Goal: Communication & Community: Answer question/provide support

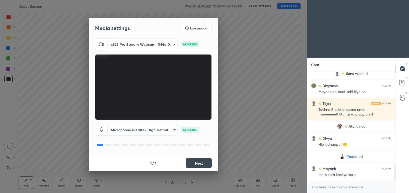
scroll to position [655, 0]
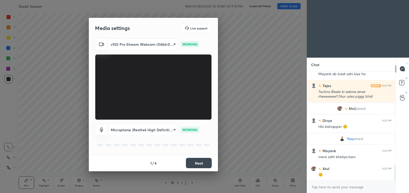
click at [194, 163] on button "Next" at bounding box center [199, 163] width 26 height 10
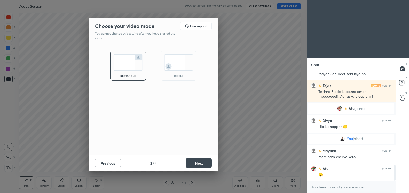
click at [200, 162] on button "Next" at bounding box center [199, 163] width 26 height 10
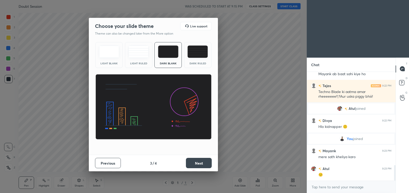
click at [198, 162] on button "Next" at bounding box center [199, 163] width 26 height 10
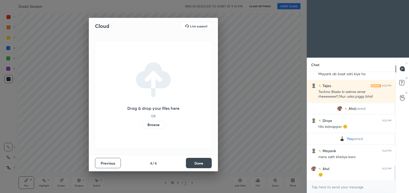
scroll to position [672, 0]
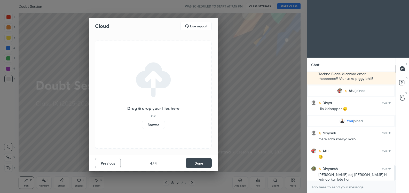
click at [153, 125] on label "Browse" at bounding box center [153, 125] width 23 height 8
click at [142, 125] on input "Browse" at bounding box center [142, 125] width 0 height 8
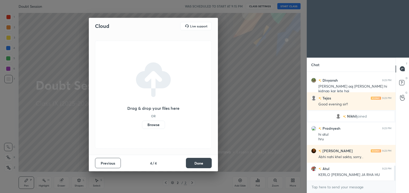
scroll to position [678, 0]
click at [155, 125] on label "Browse" at bounding box center [153, 125] width 23 height 8
click at [142, 125] on input "Browse" at bounding box center [142, 125] width 0 height 8
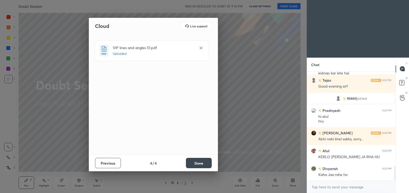
scroll to position [714, 0]
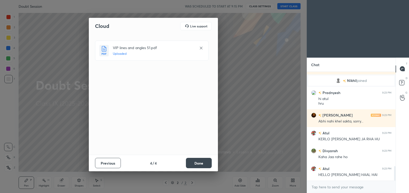
click at [199, 163] on button "Done" at bounding box center [199, 163] width 26 height 10
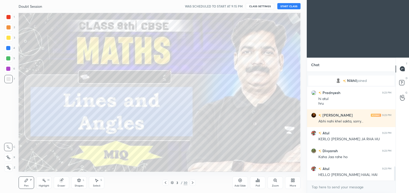
scroll to position [731, 0]
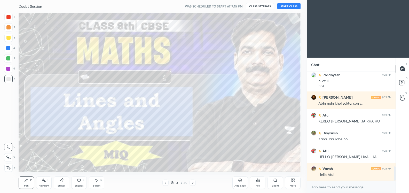
click at [292, 179] on icon at bounding box center [292, 179] width 1 height 1
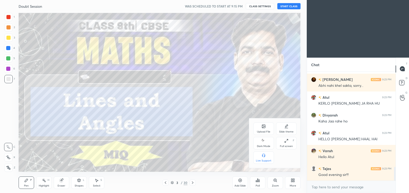
click at [292, 3] on div at bounding box center [204, 96] width 409 height 193
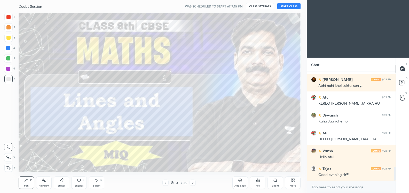
scroll to position [767, 0]
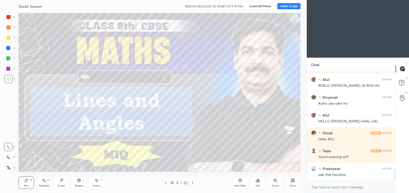
click at [291, 5] on button "START CLASS" at bounding box center [289, 6] width 23 height 6
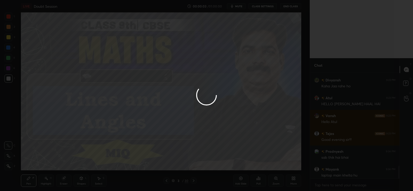
scroll to position [2, 2]
type textarea "x"
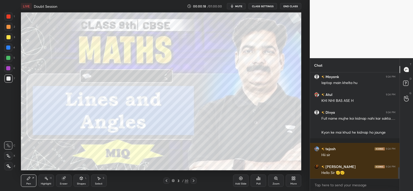
scroll to position [885, 0]
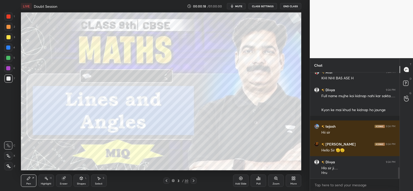
click at [241, 6] on span "mute" at bounding box center [238, 6] width 7 height 4
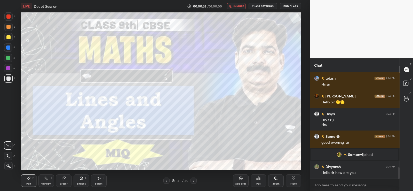
scroll to position [909, 0]
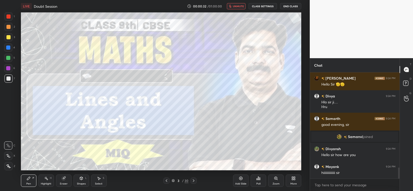
click at [239, 7] on span "unmute" at bounding box center [238, 6] width 11 height 4
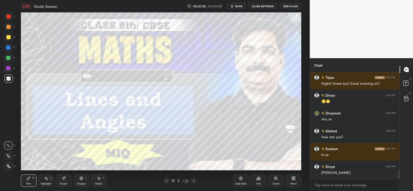
scroll to position [1168, 0]
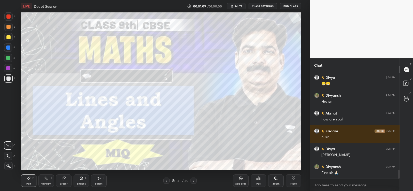
click at [291, 178] on div "More" at bounding box center [294, 180] width 16 height 12
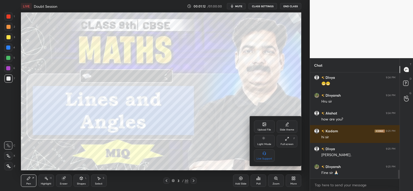
click at [257, 180] on div at bounding box center [206, 95] width 413 height 191
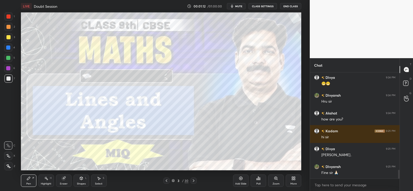
click at [259, 180] on div "Poll" at bounding box center [259, 180] width 16 height 12
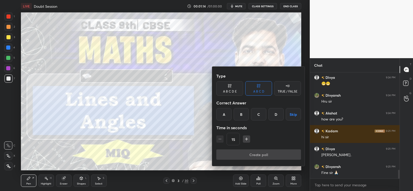
click at [227, 113] on div "A" at bounding box center [224, 114] width 15 height 12
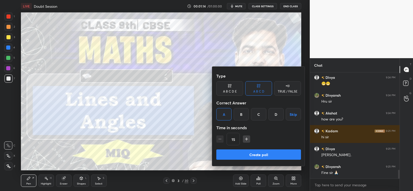
click at [247, 137] on icon "button" at bounding box center [246, 138] width 5 height 5
type input "30"
click at [254, 155] on button "Create poll" at bounding box center [259, 154] width 85 height 10
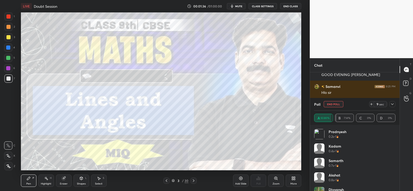
scroll to position [1319, 0]
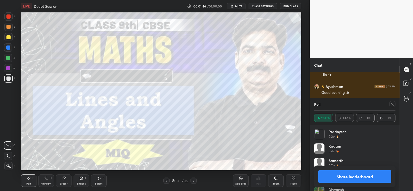
click at [353, 175] on button "Share leaderboard" at bounding box center [355, 176] width 73 height 12
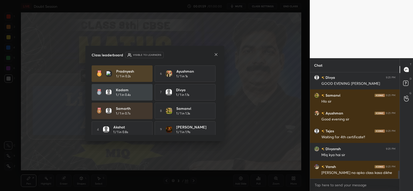
scroll to position [1310, 0]
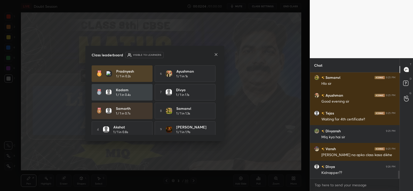
click at [215, 54] on icon at bounding box center [216, 54] width 4 height 4
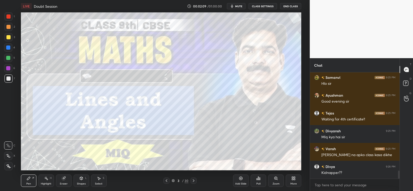
scroll to position [1328, 0]
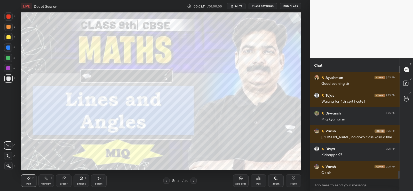
click at [195, 180] on icon at bounding box center [194, 181] width 4 height 4
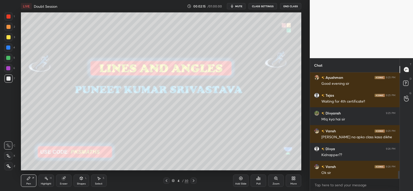
click at [194, 181] on icon at bounding box center [194, 180] width 2 height 3
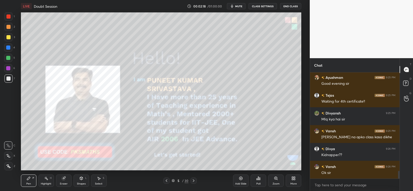
click at [9, 168] on div at bounding box center [8, 166] width 8 height 8
click at [195, 179] on icon at bounding box center [194, 181] width 4 height 4
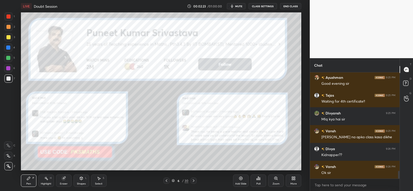
click at [194, 182] on icon at bounding box center [194, 181] width 4 height 4
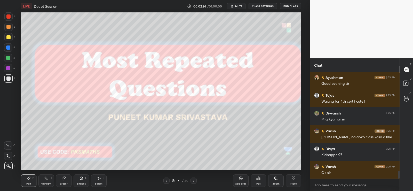
click at [194, 181] on icon at bounding box center [194, 181] width 4 height 4
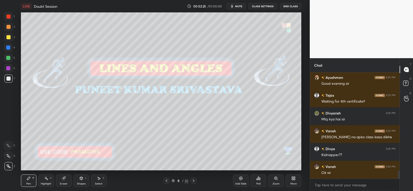
click at [194, 181] on icon at bounding box center [194, 181] width 4 height 4
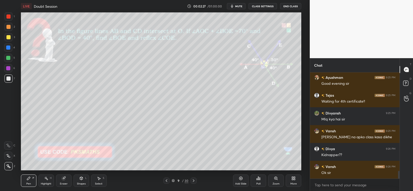
click at [166, 180] on icon at bounding box center [167, 181] width 4 height 4
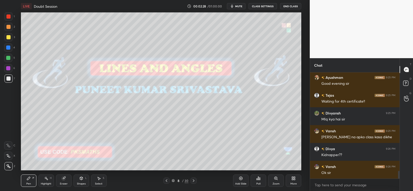
click at [194, 180] on icon at bounding box center [194, 181] width 4 height 4
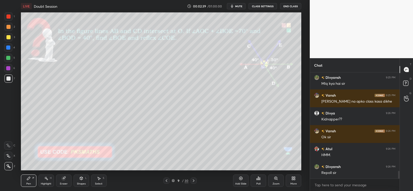
scroll to position [1376, 0]
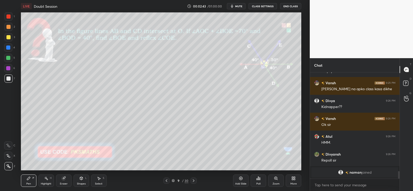
click at [166, 179] on icon at bounding box center [167, 181] width 4 height 4
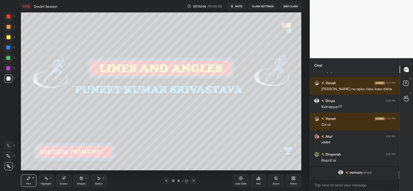
click at [258, 182] on div "Poll" at bounding box center [259, 180] width 16 height 12
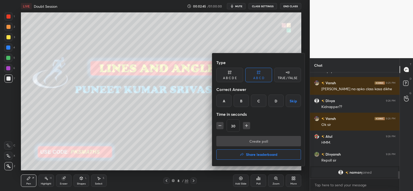
click at [225, 99] on div "A" at bounding box center [224, 101] width 15 height 12
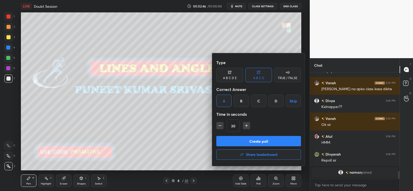
click at [245, 144] on button "Create poll" at bounding box center [259, 141] width 85 height 10
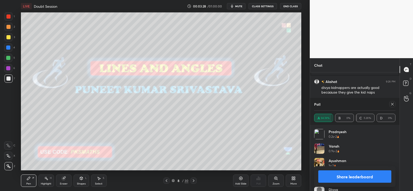
scroll to position [1328, 0]
click at [358, 175] on button "Share leaderboard" at bounding box center [355, 176] width 73 height 12
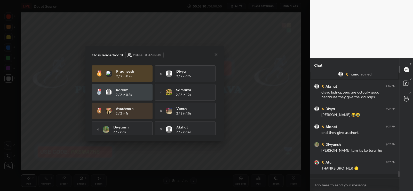
scroll to position [0, 0]
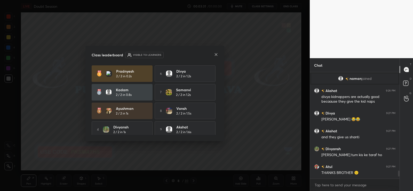
click at [218, 56] on icon at bounding box center [216, 54] width 4 height 4
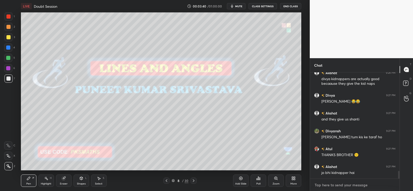
scroll to position [1337, 0]
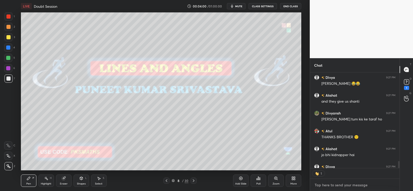
type textarea "x"
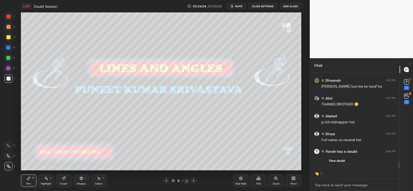
paste textarea "[URL][DOMAIN_NAME]"
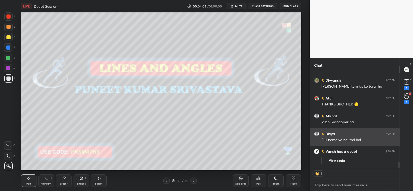
type textarea "[URL][DOMAIN_NAME]"
type textarea "x"
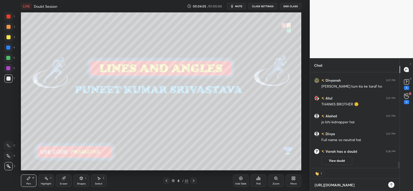
scroll to position [117, 88]
type textarea "[URL][DOMAIN_NAME]"
click at [393, 182] on div at bounding box center [392, 185] width 6 height 6
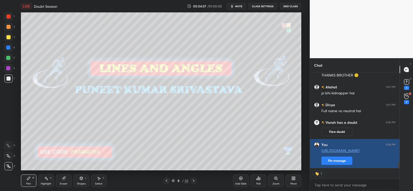
click at [346, 159] on button "Pin message" at bounding box center [337, 161] width 31 height 8
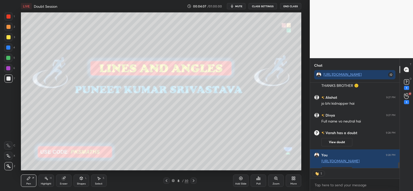
scroll to position [107, 88]
click at [407, 82] on icon at bounding box center [407, 82] width 2 height 2
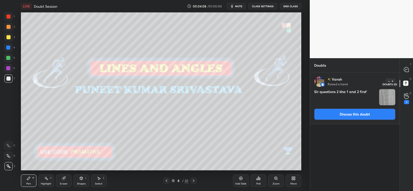
scroll to position [2, 2]
click at [193, 180] on icon at bounding box center [194, 181] width 4 height 4
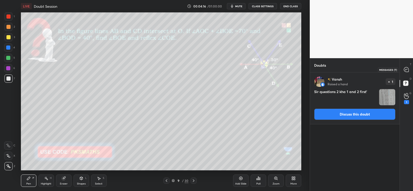
click at [409, 68] on icon at bounding box center [406, 69] width 5 height 5
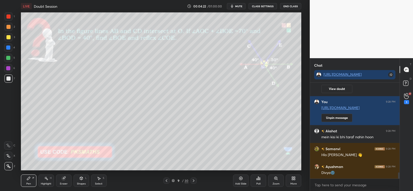
click at [9, 26] on div at bounding box center [8, 27] width 4 height 4
click at [9, 27] on div at bounding box center [8, 27] width 4 height 4
click at [7, 78] on div at bounding box center [8, 78] width 4 height 4
click at [349, 88] on button "View doubt" at bounding box center [337, 89] width 31 height 8
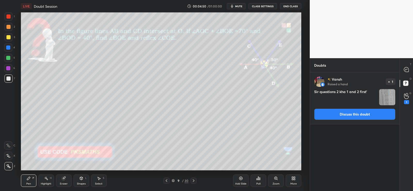
scroll to position [117, 88]
click at [388, 101] on img "grid" at bounding box center [388, 97] width 16 height 16
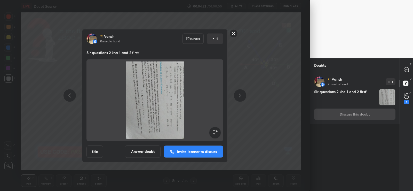
click at [214, 131] on rect at bounding box center [215, 133] width 12 height 12
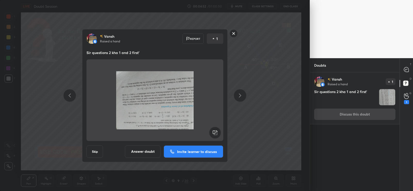
click at [214, 131] on rect at bounding box center [215, 133] width 12 height 12
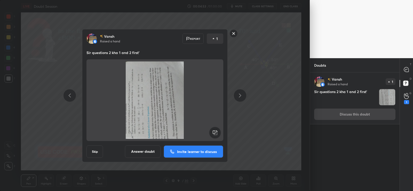
click at [214, 131] on rect at bounding box center [215, 133] width 12 height 12
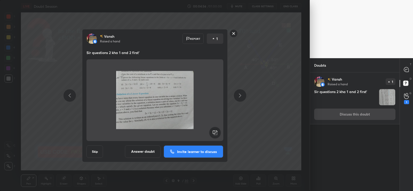
click at [198, 151] on p "Invite learner to discuss" at bounding box center [197, 152] width 40 height 4
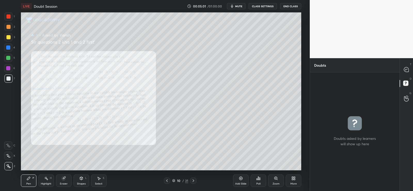
click at [275, 179] on icon at bounding box center [276, 178] width 3 height 3
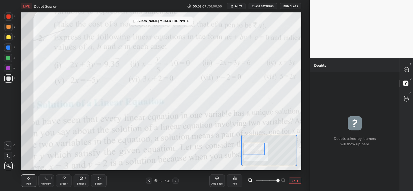
click at [8, 15] on div at bounding box center [8, 16] width 4 height 4
click at [404, 68] on div at bounding box center [407, 69] width 10 height 9
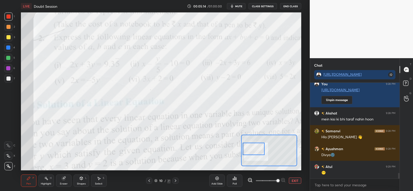
scroll to position [1523, 0]
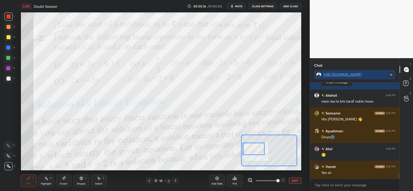
click at [297, 181] on button "EXIT" at bounding box center [295, 181] width 12 height 6
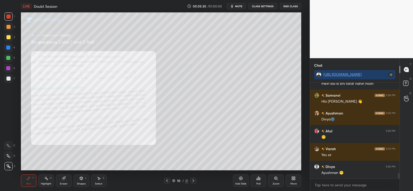
scroll to position [1559, 0]
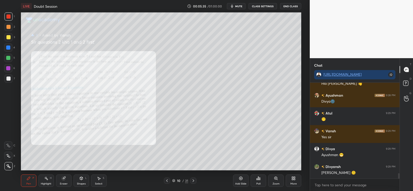
click at [7, 78] on div at bounding box center [8, 78] width 4 height 4
click at [8, 58] on div at bounding box center [8, 58] width 4 height 4
click at [7, 77] on div at bounding box center [8, 78] width 4 height 4
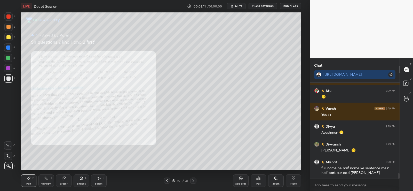
click at [259, 180] on icon at bounding box center [259, 178] width 4 height 4
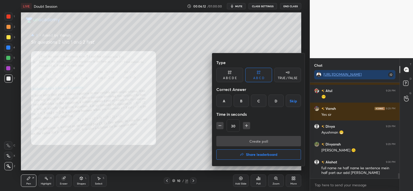
click at [290, 75] on div "TRUE / FALSE" at bounding box center [287, 75] width 27 height 14
click at [262, 100] on div "False" at bounding box center [259, 101] width 27 height 12
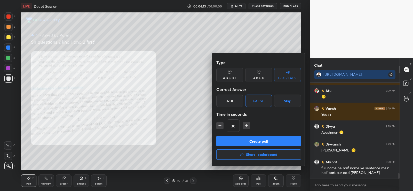
click at [248, 139] on button "Create poll" at bounding box center [259, 141] width 85 height 10
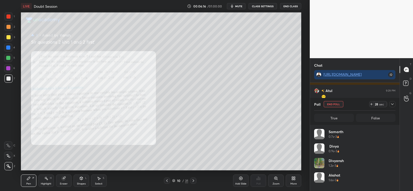
scroll to position [60, 80]
click at [295, 6] on button "End Class" at bounding box center [290, 6] width 21 height 6
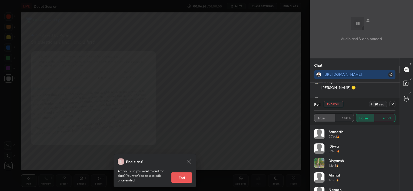
scroll to position [1661, 0]
click at [372, 102] on icon at bounding box center [372, 104] width 4 height 4
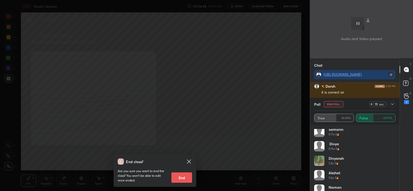
scroll to position [0, 0]
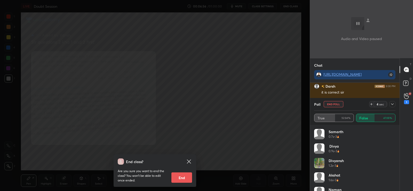
click at [372, 104] on icon at bounding box center [372, 104] width 4 height 4
click at [188, 160] on icon at bounding box center [189, 161] width 4 height 4
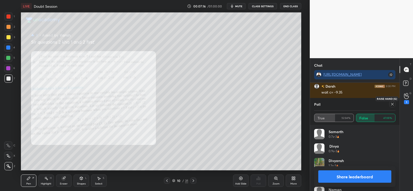
scroll to position [1768, 0]
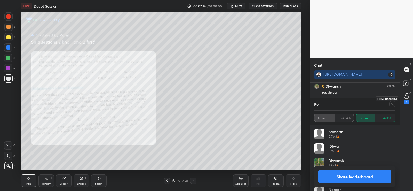
click at [405, 97] on icon at bounding box center [406, 96] width 5 height 6
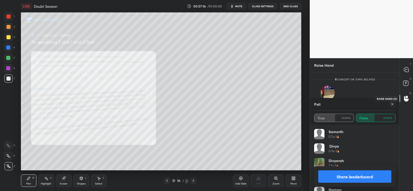
scroll to position [2, 2]
click at [331, 91] on img "grid" at bounding box center [328, 93] width 14 height 14
click at [354, 177] on button "Share leaderboard" at bounding box center [355, 176] width 73 height 12
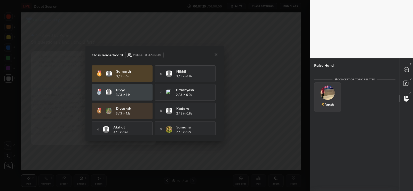
scroll to position [117, 88]
click at [331, 105] on div "Vansh" at bounding box center [328, 97] width 27 height 30
click at [329, 108] on button "INVITE" at bounding box center [328, 108] width 22 height 7
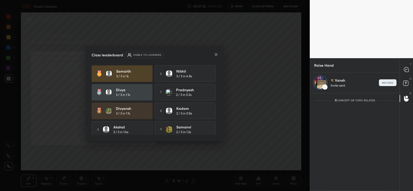
scroll to position [96, 88]
click at [216, 53] on icon at bounding box center [216, 54] width 4 height 4
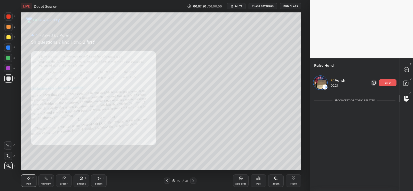
click at [6, 58] on div at bounding box center [8, 58] width 4 height 4
click at [241, 178] on icon at bounding box center [241, 179] width 2 height 2
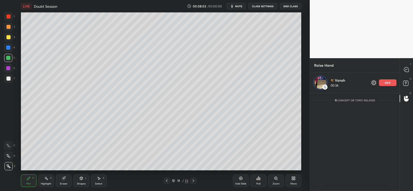
click at [7, 27] on div at bounding box center [8, 27] width 4 height 4
click at [167, 180] on icon at bounding box center [167, 180] width 2 height 3
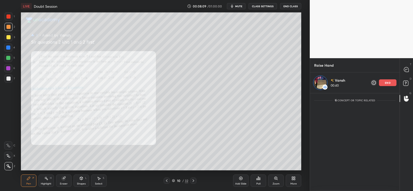
click at [279, 178] on div "Zoom" at bounding box center [277, 180] width 16 height 12
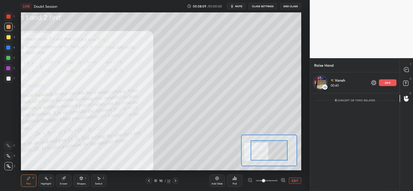
click at [265, 179] on span at bounding box center [263, 180] width 3 height 3
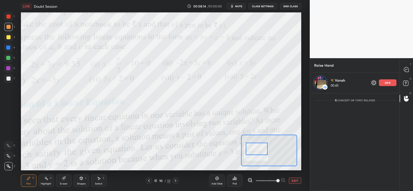
click at [295, 180] on button "EXIT" at bounding box center [295, 181] width 12 height 6
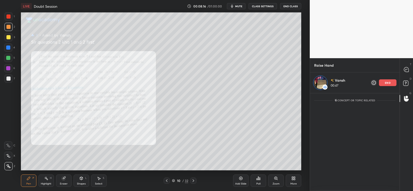
click at [195, 180] on icon at bounding box center [193, 181] width 4 height 4
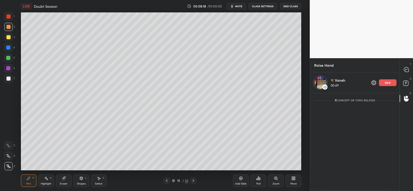
click at [166, 179] on icon at bounding box center [167, 181] width 4 height 4
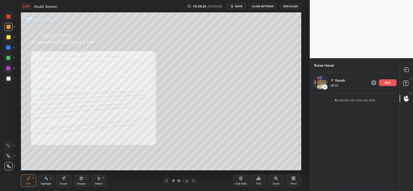
click at [194, 182] on icon at bounding box center [193, 181] width 4 height 4
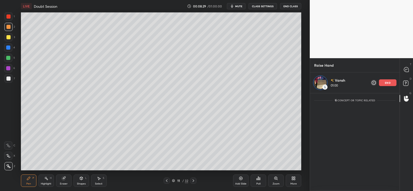
click at [6, 77] on div at bounding box center [8, 78] width 8 height 8
click at [7, 77] on div at bounding box center [8, 78] width 4 height 4
click at [12, 57] on div at bounding box center [8, 58] width 8 height 8
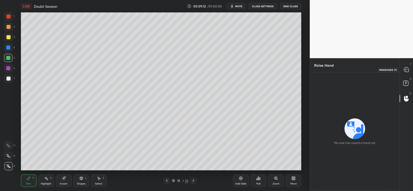
click at [407, 69] on icon at bounding box center [407, 69] width 2 height 0
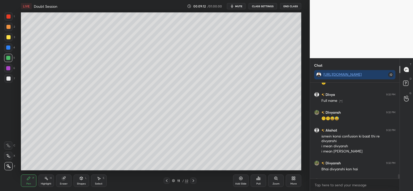
scroll to position [1973, 0]
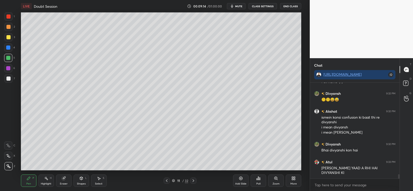
click at [167, 178] on div at bounding box center [167, 181] width 6 height 6
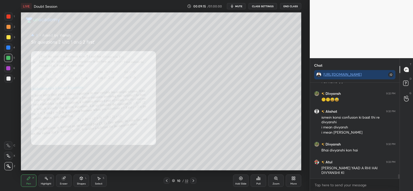
click at [166, 180] on icon at bounding box center [167, 181] width 4 height 4
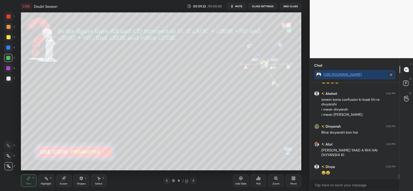
scroll to position [2009, 0]
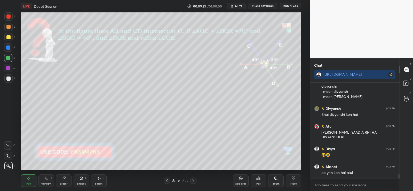
click at [65, 179] on icon at bounding box center [63, 178] width 3 height 3
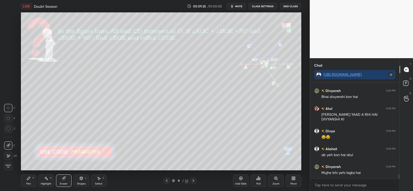
click at [9, 154] on icon at bounding box center [8, 156] width 4 height 4
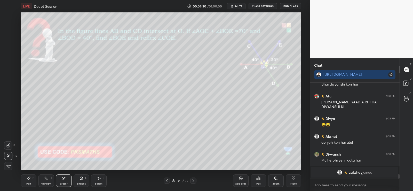
click at [31, 177] on div "Pen P" at bounding box center [29, 180] width 16 height 12
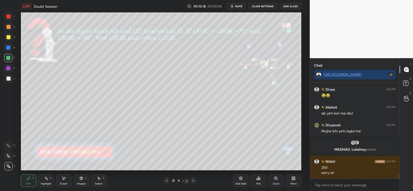
scroll to position [1832, 0]
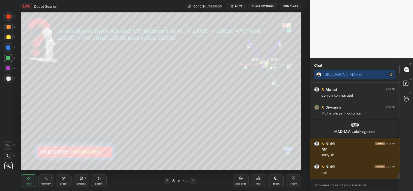
click at [257, 182] on div "Poll" at bounding box center [259, 183] width 4 height 3
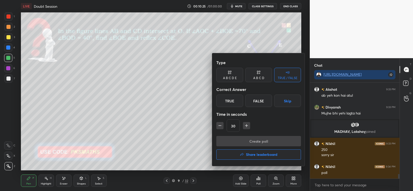
click at [263, 75] on div "A B C D" at bounding box center [259, 75] width 27 height 14
click at [235, 75] on div "A B C D E" at bounding box center [230, 75] width 27 height 14
click at [261, 75] on div "A B C D" at bounding box center [259, 75] width 27 height 14
click at [276, 101] on div "D" at bounding box center [276, 101] width 15 height 12
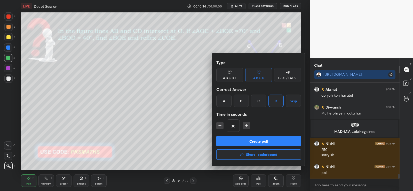
click at [258, 139] on button "Create poll" at bounding box center [259, 141] width 85 height 10
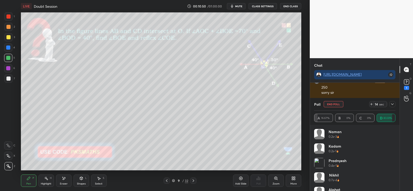
scroll to position [1917, 0]
click at [408, 81] on icon at bounding box center [407, 82] width 2 height 2
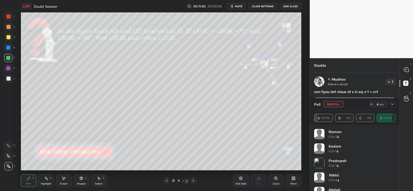
click at [393, 104] on icon at bounding box center [393, 104] width 3 height 2
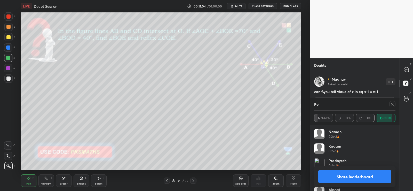
scroll to position [60, 80]
click at [353, 181] on button "Share leaderboard" at bounding box center [355, 176] width 73 height 12
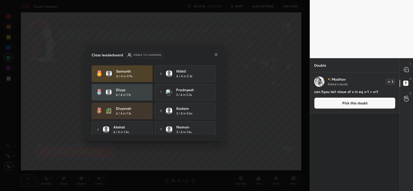
scroll to position [117, 88]
click at [217, 54] on icon at bounding box center [216, 54] width 4 height 4
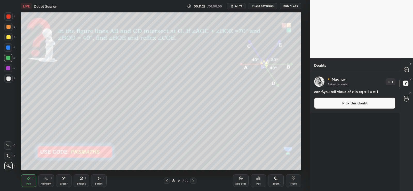
click at [323, 99] on button "Pick this doubt" at bounding box center [355, 102] width 81 height 11
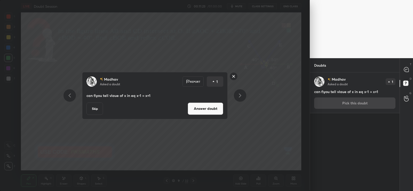
click at [213, 106] on button "Answer doubt" at bounding box center [206, 108] width 36 height 12
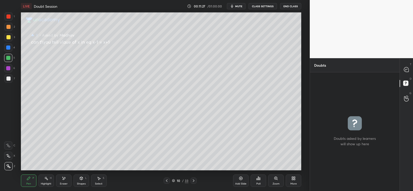
click at [278, 179] on icon at bounding box center [276, 178] width 4 height 4
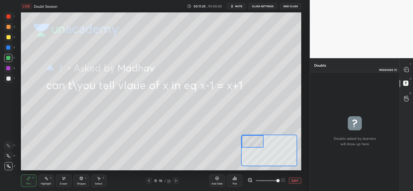
click at [407, 68] on icon at bounding box center [406, 69] width 5 height 5
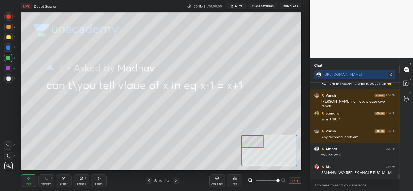
scroll to position [1970, 0]
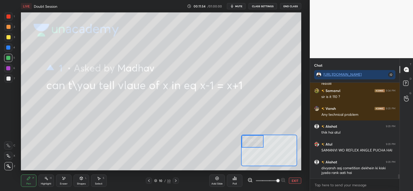
click at [64, 181] on div "Eraser" at bounding box center [64, 180] width 16 height 12
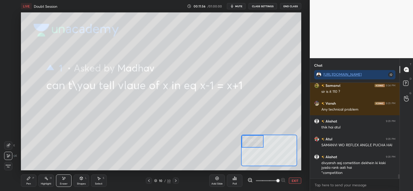
click at [67, 181] on div "Eraser" at bounding box center [64, 180] width 16 height 12
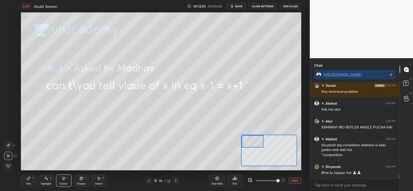
scroll to position [2011, 0]
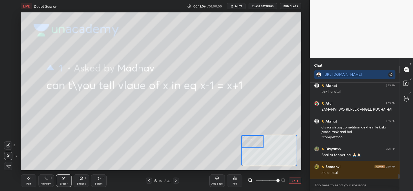
click at [33, 181] on div "Pen P" at bounding box center [29, 180] width 16 height 12
click at [60, 178] on div "Eraser" at bounding box center [64, 180] width 16 height 12
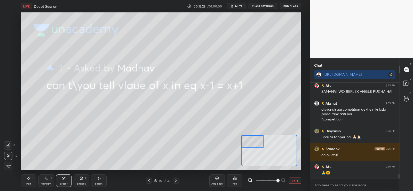
scroll to position [2047, 0]
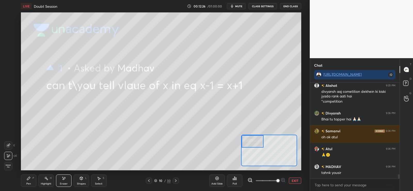
click at [178, 181] on icon at bounding box center [176, 181] width 4 height 4
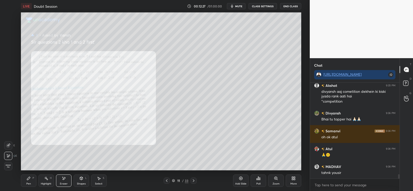
click at [166, 180] on icon at bounding box center [167, 181] width 4 height 4
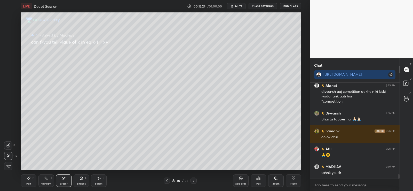
click at [193, 180] on icon at bounding box center [194, 180] width 2 height 3
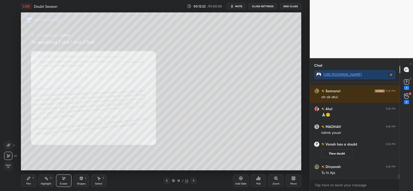
scroll to position [1990, 0]
click at [407, 81] on icon at bounding box center [407, 82] width 2 height 2
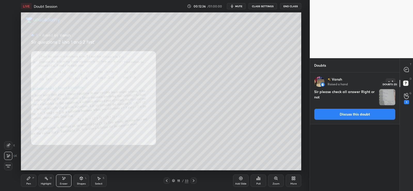
scroll to position [117, 88]
click at [389, 95] on img "grid" at bounding box center [388, 97] width 16 height 16
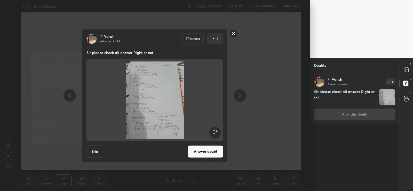
click at [204, 148] on button "Answer doubt" at bounding box center [206, 151] width 36 height 12
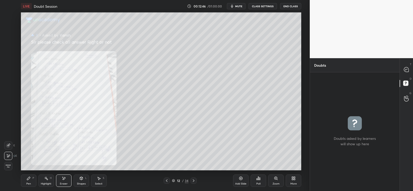
click at [277, 179] on icon at bounding box center [276, 178] width 3 height 3
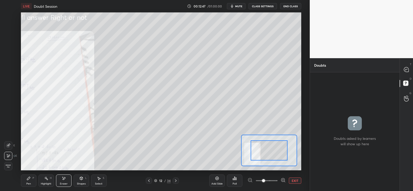
click at [265, 179] on span at bounding box center [263, 180] width 3 height 3
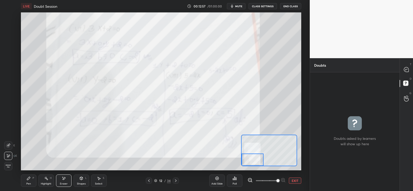
click at [295, 178] on button "EXIT" at bounding box center [295, 181] width 12 height 6
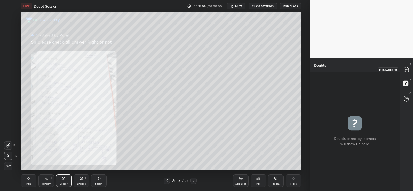
click at [407, 68] on icon at bounding box center [406, 69] width 5 height 5
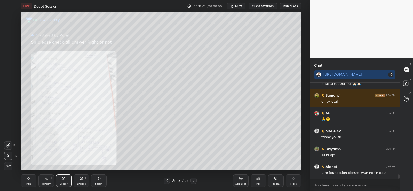
scroll to position [2110, 0]
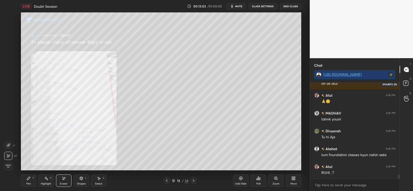
click at [408, 82] on rect at bounding box center [406, 83] width 5 height 5
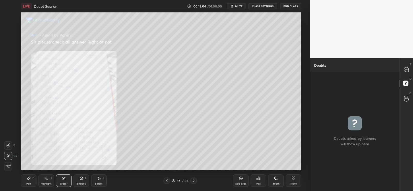
scroll to position [117, 88]
click at [407, 69] on icon at bounding box center [407, 69] width 2 height 0
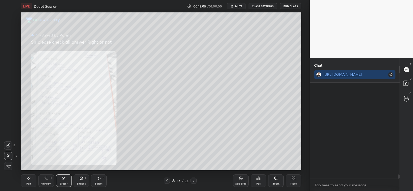
scroll to position [94, 88]
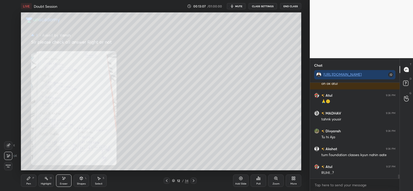
click at [168, 182] on icon at bounding box center [167, 181] width 4 height 4
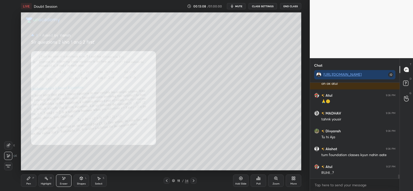
click at [168, 181] on icon at bounding box center [167, 181] width 4 height 4
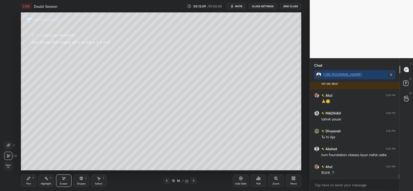
click at [168, 180] on icon at bounding box center [167, 181] width 4 height 4
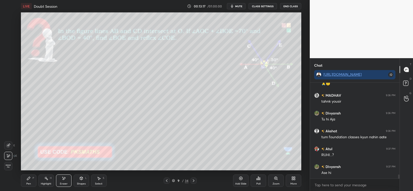
scroll to position [2146, 0]
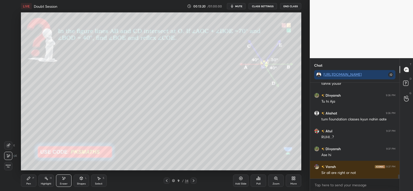
click at [30, 181] on div "Pen P" at bounding box center [29, 180] width 16 height 12
click at [5, 27] on div at bounding box center [8, 27] width 8 height 8
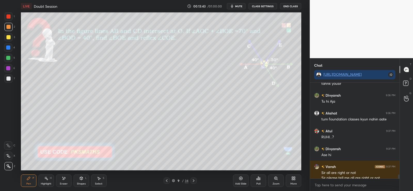
scroll to position [2151, 0]
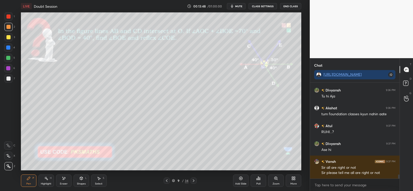
click at [195, 182] on icon at bounding box center [194, 181] width 4 height 4
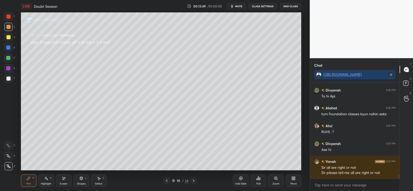
click at [194, 182] on icon at bounding box center [194, 181] width 4 height 4
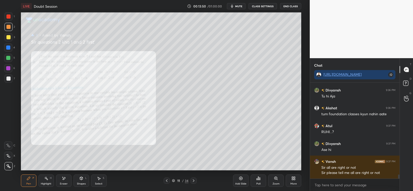
click at [196, 182] on div at bounding box center [194, 181] width 6 height 6
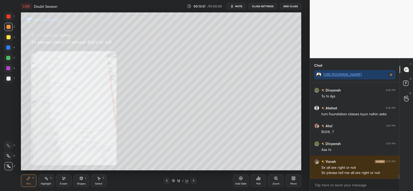
click at [278, 179] on icon at bounding box center [276, 178] width 4 height 4
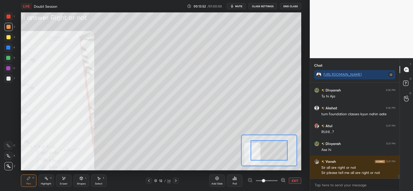
click at [265, 179] on span at bounding box center [263, 180] width 3 height 3
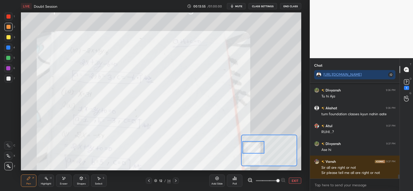
scroll to position [2173, 0]
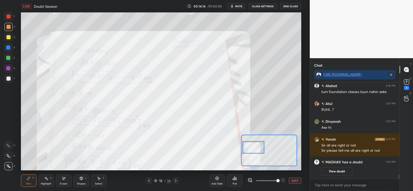
click at [296, 179] on button "EXIT" at bounding box center [295, 181] width 12 height 6
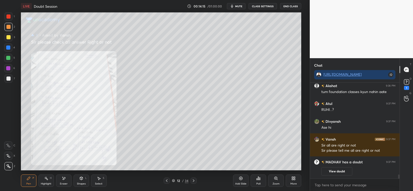
click at [281, 181] on div "Zoom" at bounding box center [277, 180] width 16 height 12
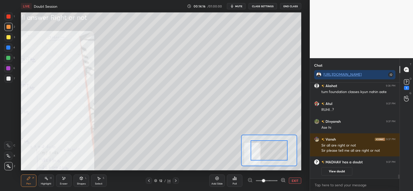
click at [281, 181] on div at bounding box center [267, 181] width 38 height 6
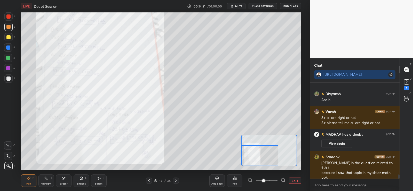
scroll to position [2076, 0]
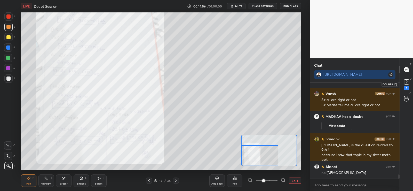
click at [409, 81] on rect at bounding box center [406, 82] width 5 height 5
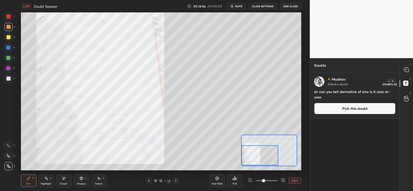
scroll to position [117, 88]
click at [347, 106] on button "Pick this doubt" at bounding box center [355, 108] width 81 height 11
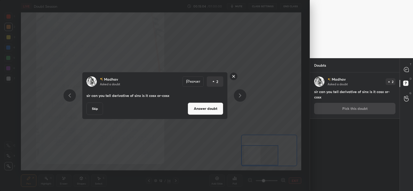
click at [211, 108] on button "Answer doubt" at bounding box center [206, 108] width 36 height 12
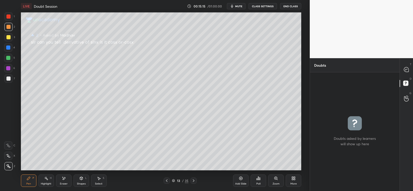
click at [9, 28] on div at bounding box center [8, 27] width 4 height 4
click at [407, 68] on icon at bounding box center [406, 69] width 5 height 5
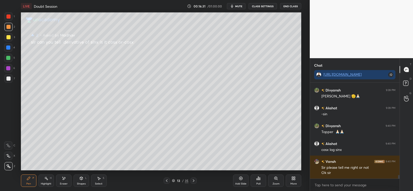
scroll to position [2385, 0]
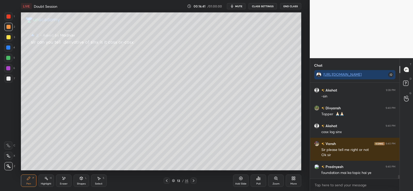
click at [7, 28] on div at bounding box center [8, 27] width 4 height 4
click at [9, 156] on icon at bounding box center [8, 156] width 5 height 4
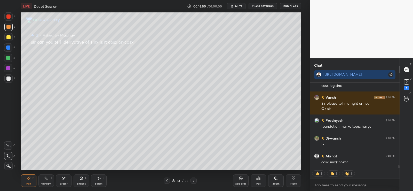
scroll to position [2454, 0]
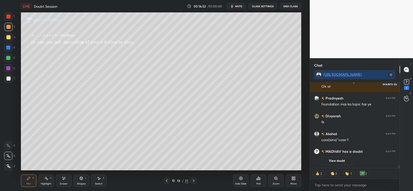
click at [408, 80] on rect at bounding box center [406, 82] width 5 height 5
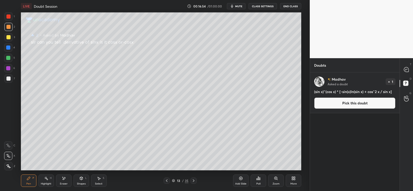
click at [357, 104] on button "Pick this doubt" at bounding box center [355, 102] width 81 height 11
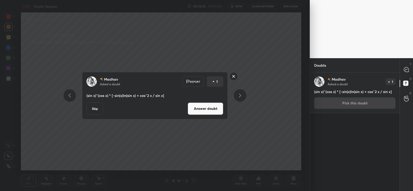
click at [214, 111] on button "Answer doubt" at bounding box center [206, 108] width 36 height 12
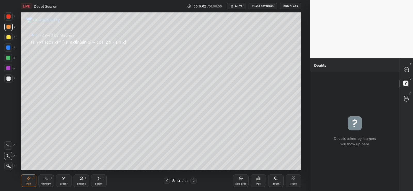
click at [276, 179] on icon at bounding box center [276, 178] width 3 height 3
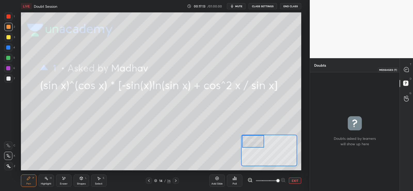
click at [407, 71] on icon at bounding box center [406, 69] width 5 height 5
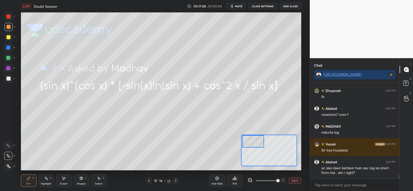
scroll to position [2432, 0]
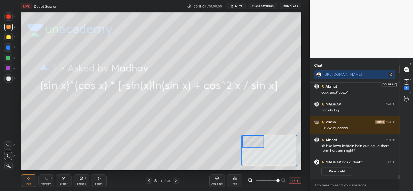
click at [407, 82] on icon at bounding box center [407, 82] width 2 height 2
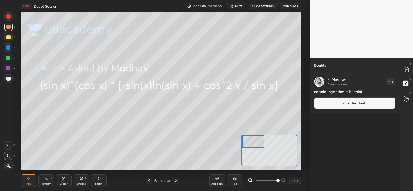
click at [343, 101] on button "Pick this doubt" at bounding box center [355, 102] width 81 height 11
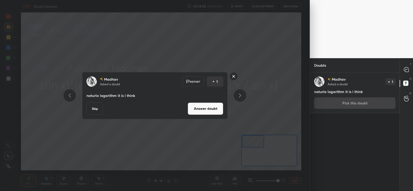
click at [208, 110] on button "Answer doubt" at bounding box center [206, 108] width 36 height 12
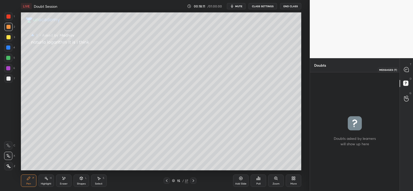
click at [408, 70] on icon at bounding box center [406, 69] width 5 height 5
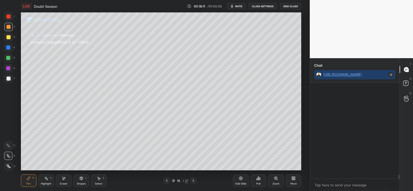
scroll to position [94, 88]
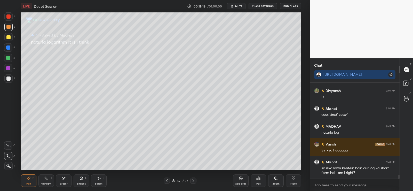
click at [167, 180] on icon at bounding box center [167, 181] width 4 height 4
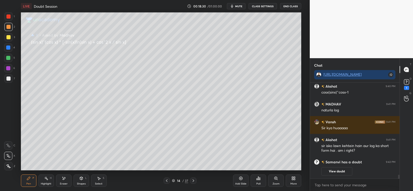
click at [165, 183] on div at bounding box center [167, 181] width 6 height 6
click at [408, 82] on rect at bounding box center [406, 82] width 5 height 5
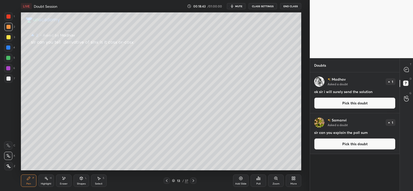
click at [352, 103] on button "Pick this doubt" at bounding box center [355, 102] width 81 height 11
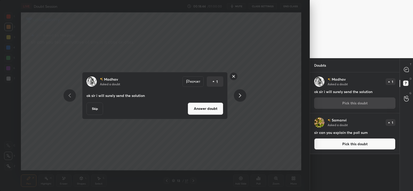
click at [217, 108] on button "Answer doubt" at bounding box center [206, 108] width 36 height 12
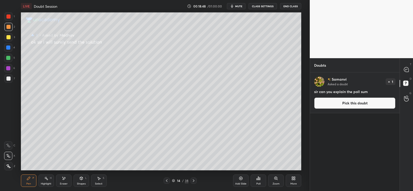
click at [365, 104] on button "Pick this doubt" at bounding box center [355, 102] width 81 height 11
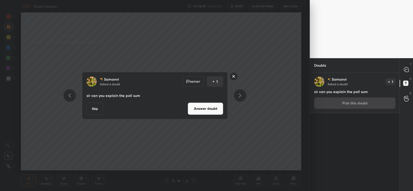
click at [215, 110] on button "Answer doubt" at bounding box center [206, 108] width 36 height 12
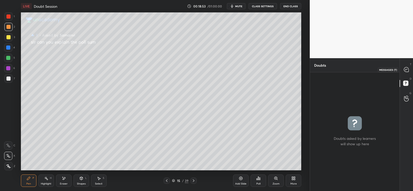
click at [407, 68] on icon at bounding box center [406, 69] width 5 height 5
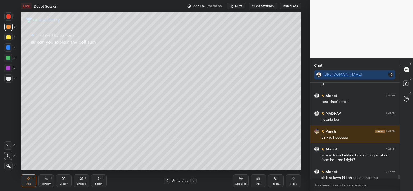
scroll to position [2334, 0]
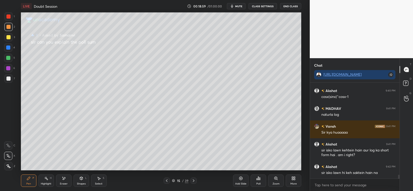
click at [167, 179] on icon at bounding box center [167, 181] width 4 height 4
click at [168, 180] on icon at bounding box center [167, 181] width 4 height 4
click at [167, 180] on icon at bounding box center [167, 180] width 2 height 3
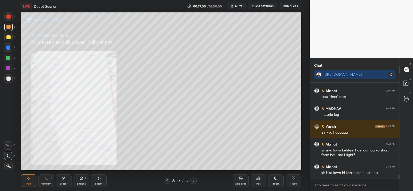
click at [168, 178] on div at bounding box center [167, 181] width 6 height 6
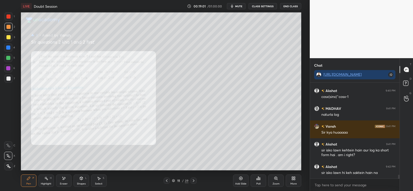
click at [167, 179] on icon at bounding box center [167, 181] width 4 height 4
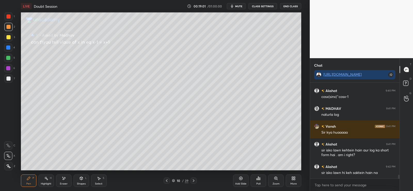
click at [167, 179] on icon at bounding box center [167, 181] width 4 height 4
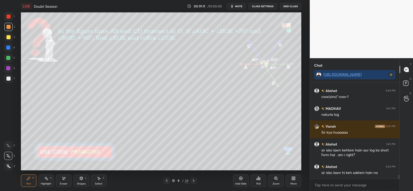
click at [9, 80] on div at bounding box center [8, 78] width 4 height 4
click at [9, 58] on div at bounding box center [8, 58] width 4 height 4
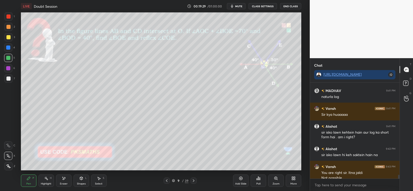
scroll to position [2357, 0]
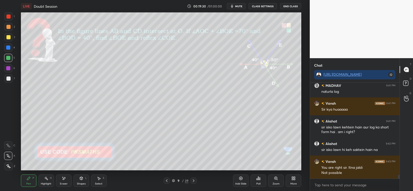
click at [259, 179] on icon at bounding box center [258, 178] width 1 height 3
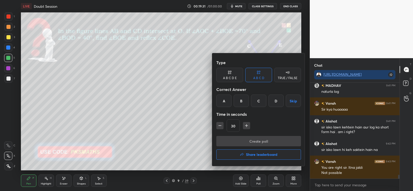
click at [290, 76] on div "TRUE / FALSE" at bounding box center [288, 77] width 20 height 3
click at [262, 101] on div "False" at bounding box center [259, 101] width 27 height 12
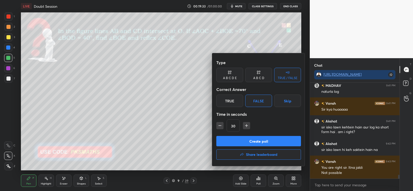
click at [248, 139] on button "Create poll" at bounding box center [259, 141] width 85 height 10
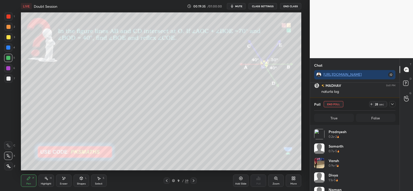
scroll to position [60, 80]
click at [393, 104] on icon at bounding box center [393, 104] width 4 height 4
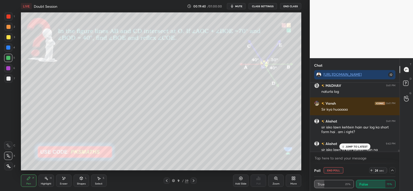
scroll to position [2384, 0]
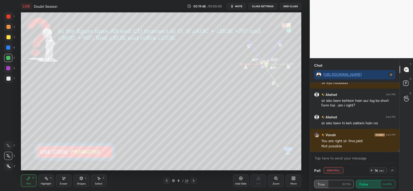
click at [389, 170] on div "16 sec" at bounding box center [383, 170] width 26 height 6
click at [393, 171] on icon at bounding box center [393, 170] width 4 height 4
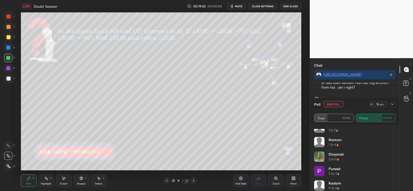
scroll to position [83, 0]
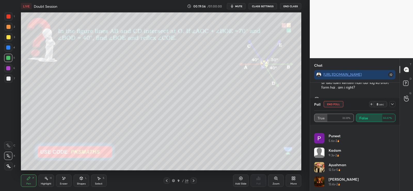
click at [393, 104] on icon at bounding box center [393, 104] width 4 height 4
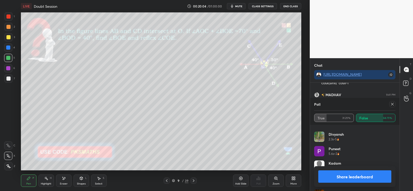
scroll to position [97, 0]
click at [358, 176] on button "Share leaderboard" at bounding box center [355, 176] width 73 height 12
type textarea "x"
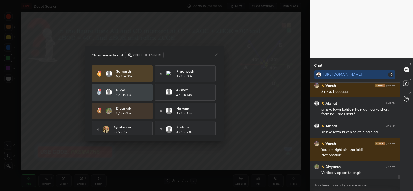
click at [216, 54] on icon at bounding box center [216, 54] width 3 height 3
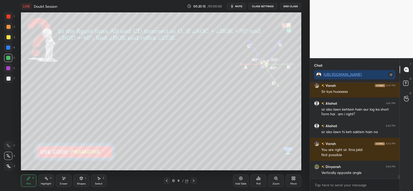
click at [64, 181] on div "Eraser" at bounding box center [64, 180] width 16 height 12
click at [25, 181] on div "Pen P" at bounding box center [29, 180] width 16 height 12
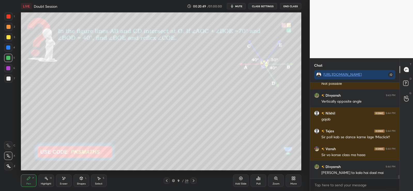
click at [9, 76] on div at bounding box center [8, 78] width 8 height 8
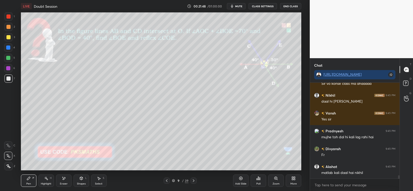
scroll to position [2606, 0]
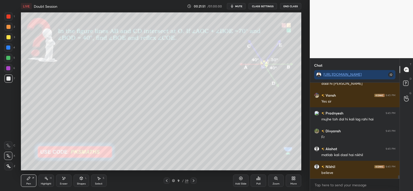
click at [194, 181] on icon at bounding box center [194, 181] width 4 height 4
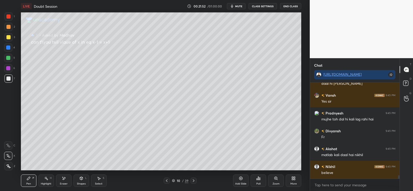
click at [167, 179] on icon at bounding box center [167, 181] width 4 height 4
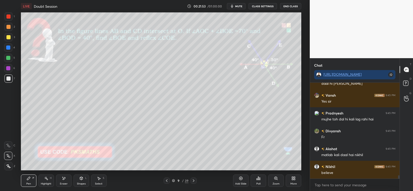
click at [244, 180] on div "Add Slide" at bounding box center [241, 180] width 16 height 12
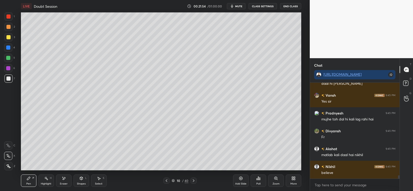
scroll to position [2623, 0]
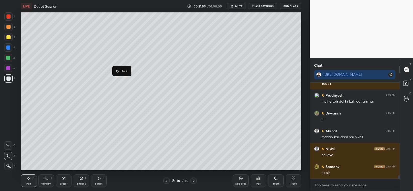
click at [124, 70] on p "Undo" at bounding box center [125, 71] width 8 height 4
click at [127, 80] on icon at bounding box center [125, 79] width 4 height 4
click at [9, 58] on div at bounding box center [8, 58] width 4 height 4
click at [8, 27] on div at bounding box center [8, 27] width 4 height 4
click at [259, 182] on div "Poll" at bounding box center [259, 183] width 4 height 3
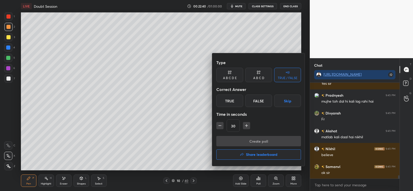
click at [261, 100] on div "False" at bounding box center [259, 101] width 27 height 12
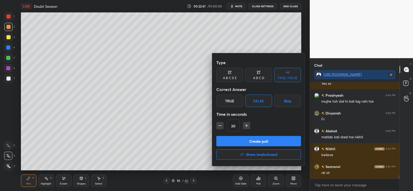
click at [221, 125] on icon "button" at bounding box center [220, 125] width 5 height 5
type input "15"
click at [237, 142] on button "Create poll" at bounding box center [259, 141] width 85 height 10
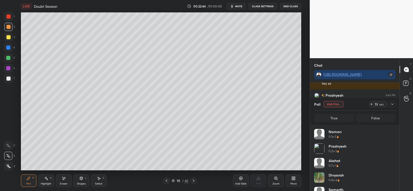
scroll to position [60, 80]
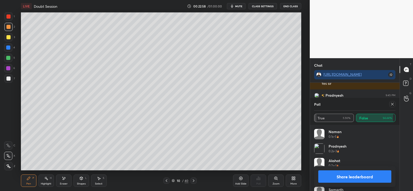
click at [355, 177] on button "Share leaderboard" at bounding box center [355, 176] width 73 height 12
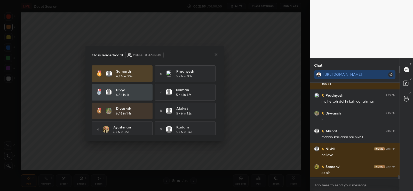
scroll to position [107, 88]
click at [217, 53] on icon at bounding box center [216, 54] width 4 height 4
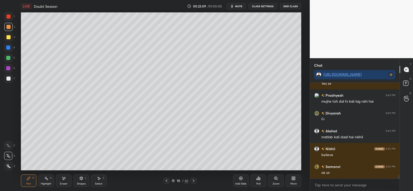
click at [64, 181] on div "Eraser" at bounding box center [64, 180] width 16 height 12
click at [28, 180] on icon at bounding box center [28, 178] width 3 height 3
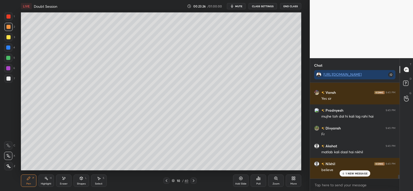
scroll to position [2641, 0]
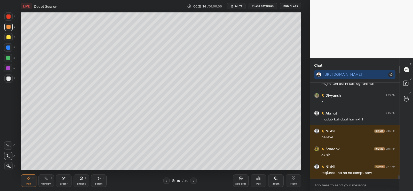
click at [7, 80] on div at bounding box center [8, 78] width 4 height 4
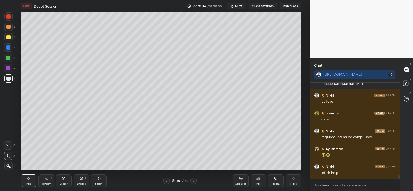
scroll to position [2695, 0]
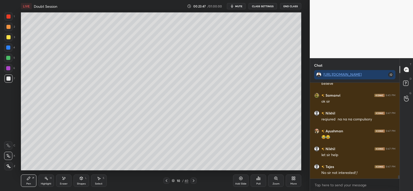
click at [10, 56] on div at bounding box center [8, 58] width 8 height 8
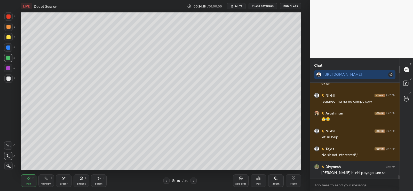
scroll to position [2730, 0]
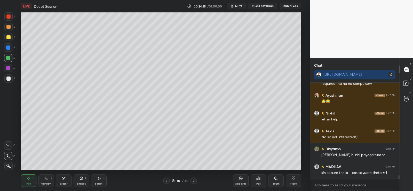
click at [166, 181] on icon at bounding box center [167, 181] width 4 height 4
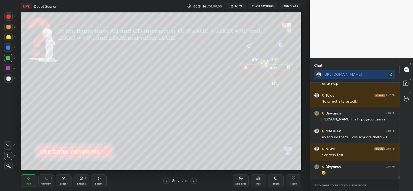
scroll to position [2784, 0]
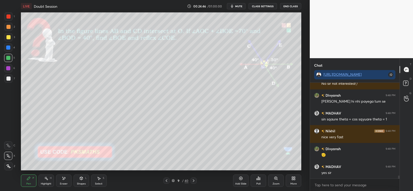
click at [194, 180] on icon at bounding box center [194, 181] width 4 height 4
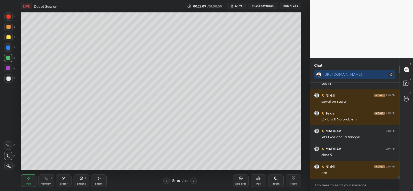
scroll to position [2891, 0]
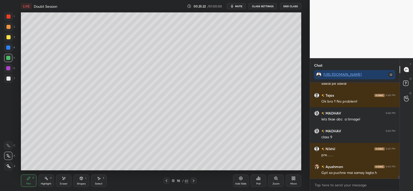
click at [192, 181] on icon at bounding box center [194, 181] width 4 height 4
click at [191, 181] on div at bounding box center [194, 181] width 6 height 6
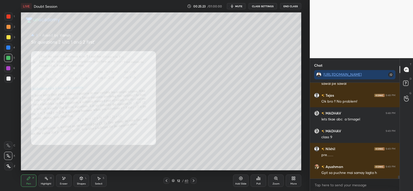
click at [191, 180] on div at bounding box center [194, 181] width 6 height 6
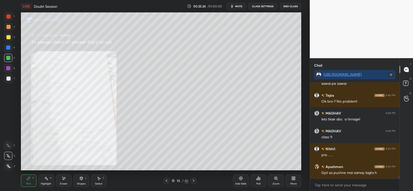
click at [190, 181] on div "13 / 40" at bounding box center [180, 181] width 33 height 6
click at [189, 181] on div "13 / 40" at bounding box center [180, 181] width 33 height 6
click at [193, 180] on icon at bounding box center [194, 181] width 4 height 4
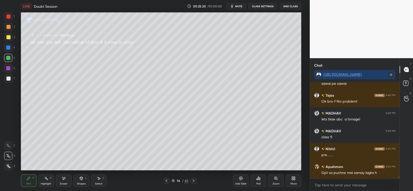
click at [193, 179] on icon at bounding box center [194, 181] width 4 height 4
click at [194, 180] on icon at bounding box center [194, 180] width 2 height 3
click at [194, 179] on icon at bounding box center [194, 181] width 4 height 4
click at [193, 178] on div at bounding box center [194, 181] width 6 height 6
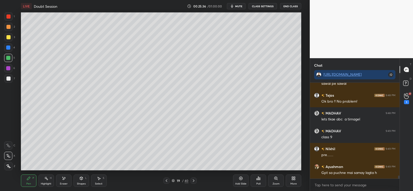
click at [194, 179] on icon at bounding box center [194, 181] width 4 height 4
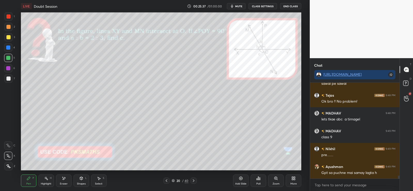
click at [167, 179] on icon at bounding box center [167, 181] width 4 height 4
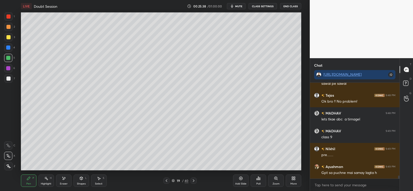
click at [243, 177] on icon at bounding box center [241, 178] width 4 height 4
click at [8, 27] on div at bounding box center [8, 27] width 4 height 4
click at [145, 82] on p "Undo" at bounding box center [144, 81] width 8 height 4
click at [157, 92] on p "Undo" at bounding box center [160, 93] width 8 height 4
click at [9, 78] on div at bounding box center [8, 78] width 4 height 4
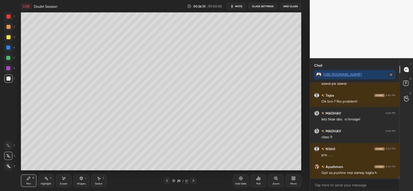
click at [9, 60] on div at bounding box center [8, 58] width 4 height 4
click at [9, 79] on div at bounding box center [8, 78] width 4 height 4
click at [7, 59] on div at bounding box center [8, 58] width 4 height 4
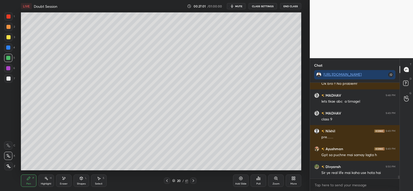
scroll to position [2926, 0]
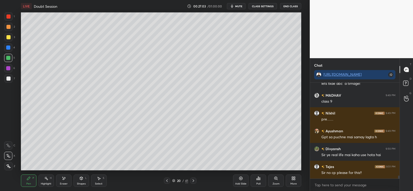
click at [10, 79] on div at bounding box center [8, 78] width 4 height 4
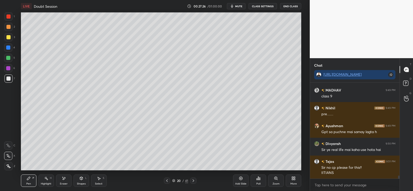
click at [9, 57] on div at bounding box center [8, 58] width 4 height 4
click at [9, 28] on div at bounding box center [8, 27] width 4 height 4
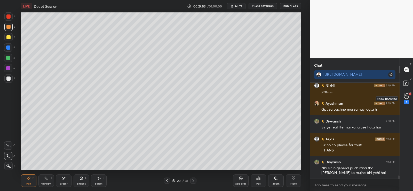
click at [409, 96] on icon at bounding box center [406, 96] width 5 height 5
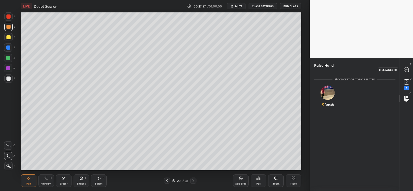
click at [408, 67] on icon at bounding box center [406, 69] width 5 height 5
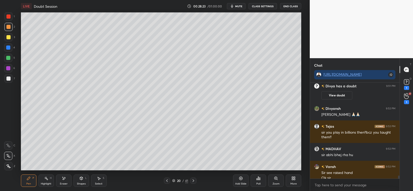
scroll to position [2769, 0]
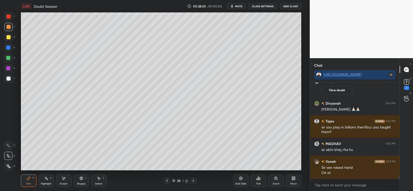
click at [65, 178] on icon at bounding box center [64, 178] width 3 height 3
click at [30, 179] on icon at bounding box center [29, 178] width 4 height 4
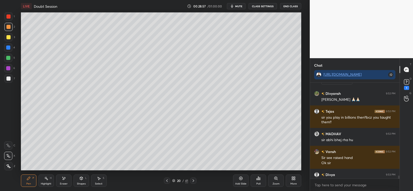
scroll to position [2786, 0]
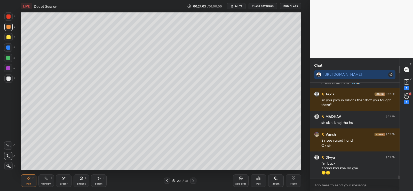
click at [166, 179] on icon at bounding box center [167, 181] width 4 height 4
click at [165, 180] on icon at bounding box center [167, 181] width 4 height 4
click at [166, 180] on icon at bounding box center [167, 181] width 4 height 4
click at [194, 181] on icon at bounding box center [193, 181] width 4 height 4
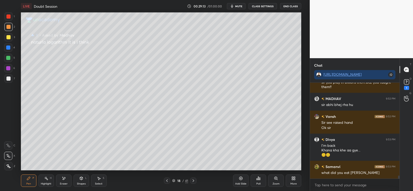
click at [195, 181] on icon at bounding box center [193, 181] width 4 height 4
click at [408, 81] on rect at bounding box center [406, 82] width 5 height 5
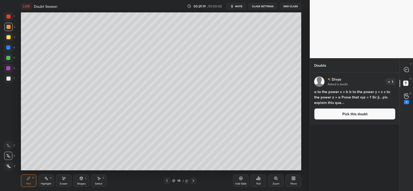
click at [366, 116] on button "Pick this doubt" at bounding box center [355, 113] width 81 height 11
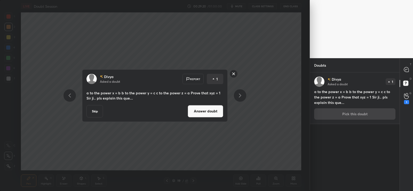
click at [204, 112] on button "Answer doubt" at bounding box center [206, 111] width 36 height 12
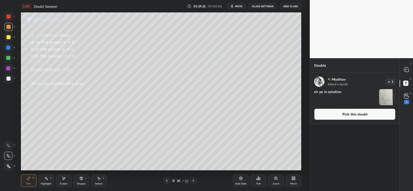
click at [388, 96] on img "grid" at bounding box center [388, 97] width 16 height 16
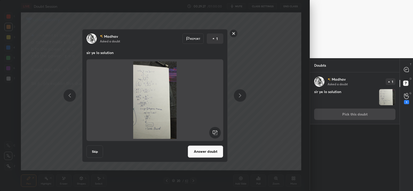
click at [210, 149] on button "Answer doubt" at bounding box center [206, 151] width 36 height 12
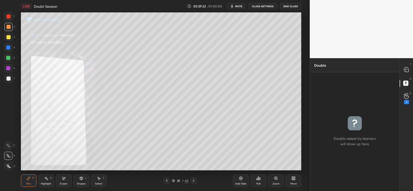
click at [277, 178] on icon at bounding box center [276, 178] width 3 height 3
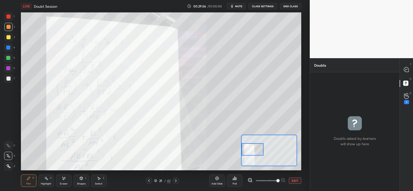
click at [263, 154] on div at bounding box center [253, 149] width 22 height 12
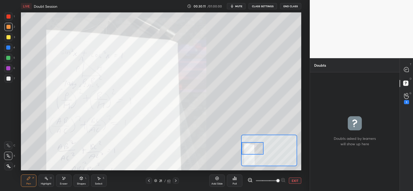
click at [296, 180] on button "EXIT" at bounding box center [295, 181] width 12 height 6
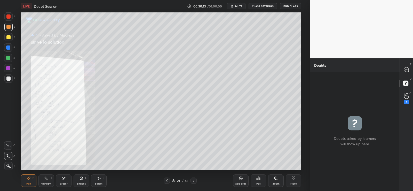
click at [9, 17] on div at bounding box center [8, 16] width 4 height 4
click at [408, 67] on icon at bounding box center [406, 69] width 5 height 5
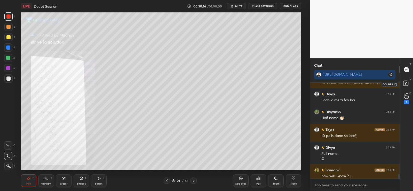
scroll to position [94, 88]
click at [409, 98] on icon at bounding box center [406, 96] width 5 height 5
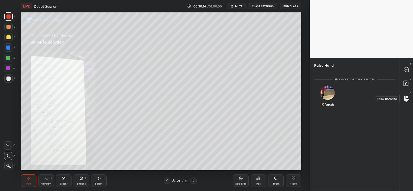
scroll to position [2, 2]
click at [333, 97] on div "Vansh" at bounding box center [328, 97] width 27 height 30
click at [332, 109] on button "INVITE" at bounding box center [328, 108] width 22 height 7
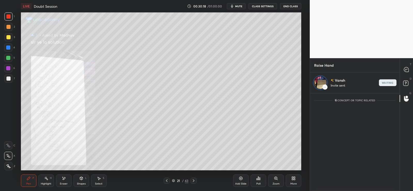
scroll to position [96, 88]
click at [194, 180] on icon at bounding box center [194, 181] width 4 height 4
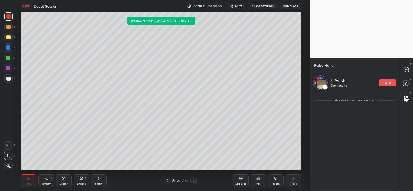
click at [194, 182] on icon at bounding box center [194, 181] width 4 height 4
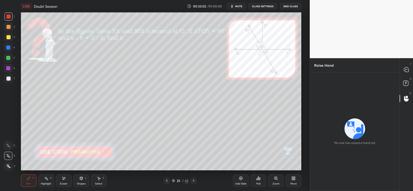
click at [63, 178] on icon at bounding box center [64, 178] width 4 height 4
click at [404, 72] on div at bounding box center [407, 69] width 10 height 9
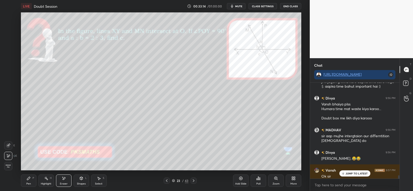
scroll to position [3301, 0]
click at [349, 171] on div "3 NEW MESSAGES" at bounding box center [355, 173] width 33 height 6
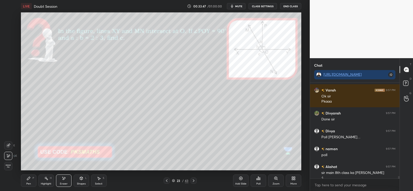
scroll to position [3386, 0]
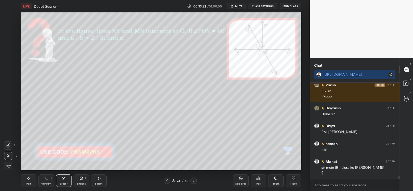
click at [34, 182] on div "Pen P" at bounding box center [29, 180] width 16 height 12
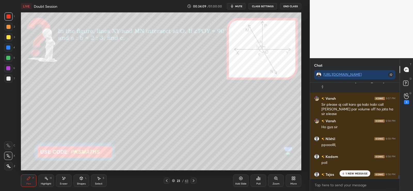
scroll to position [3472, 0]
click at [407, 96] on icon at bounding box center [406, 96] width 5 height 5
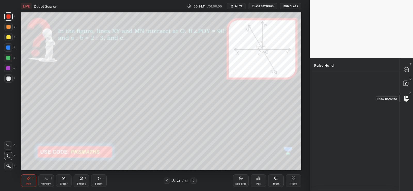
scroll to position [2, 2]
click at [331, 96] on div "Vansh" at bounding box center [328, 97] width 27 height 30
click at [330, 108] on button "INVITE" at bounding box center [328, 108] width 22 height 7
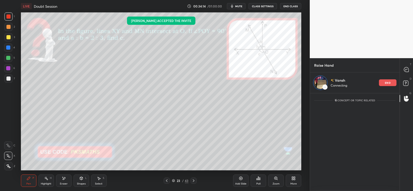
click at [9, 27] on div at bounding box center [8, 27] width 4 height 4
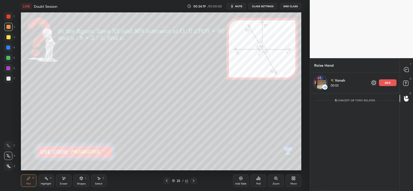
click at [385, 82] on div "end" at bounding box center [388, 82] width 18 height 7
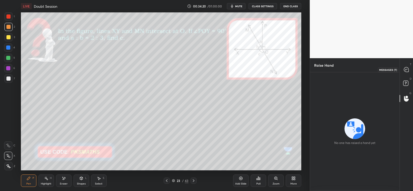
click at [409, 70] on icon at bounding box center [406, 69] width 5 height 5
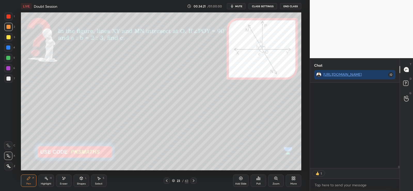
scroll to position [84, 88]
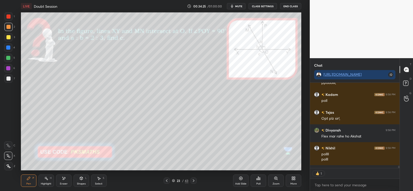
click at [2, 79] on div "1 2 3 4 5 6 7 C X Z E E Erase all H H" at bounding box center [8, 91] width 17 height 158
click at [10, 79] on div at bounding box center [8, 78] width 4 height 4
type textarea "x"
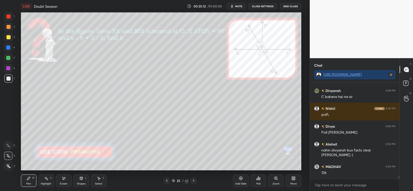
scroll to position [3651, 0]
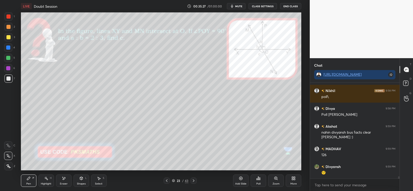
click at [259, 182] on div "Poll" at bounding box center [259, 180] width 16 height 12
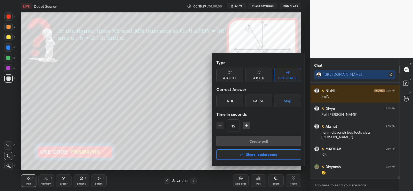
click at [258, 178] on div at bounding box center [206, 95] width 413 height 191
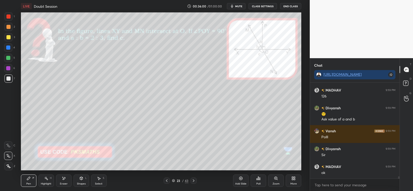
scroll to position [3727, 0]
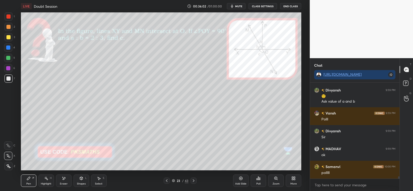
click at [260, 179] on icon at bounding box center [260, 179] width 1 height 2
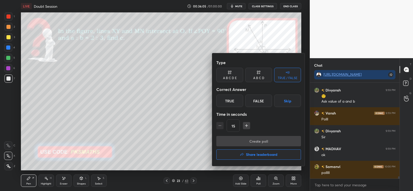
scroll to position [3750, 0]
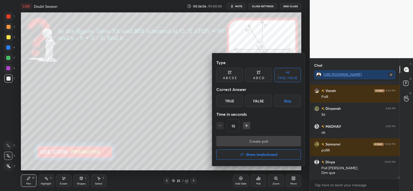
click at [261, 79] on div "A B C D" at bounding box center [259, 77] width 11 height 3
click at [277, 100] on div "D" at bounding box center [276, 101] width 15 height 12
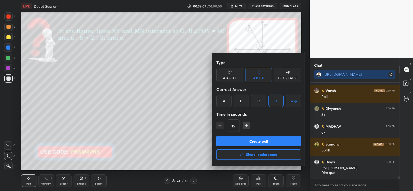
click at [247, 125] on icon "button" at bounding box center [247, 125] width 0 height 3
type input "30"
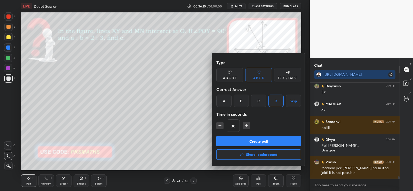
click at [246, 145] on button "Create poll" at bounding box center [259, 141] width 85 height 10
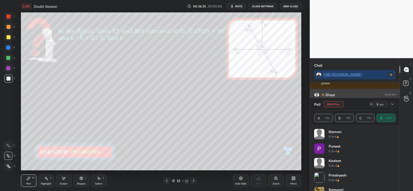
scroll to position [3839, 0]
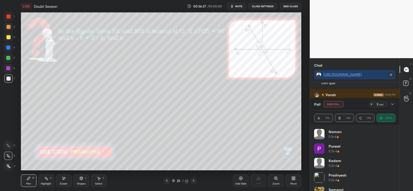
click at [64, 179] on icon at bounding box center [64, 178] width 3 height 3
click at [6, 166] on span "Erase all" at bounding box center [8, 166] width 8 height 4
click at [10, 25] on div at bounding box center [8, 27] width 4 height 4
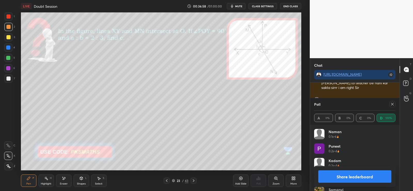
scroll to position [3915, 0]
click at [92, 95] on button "Undo" at bounding box center [93, 96] width 15 height 6
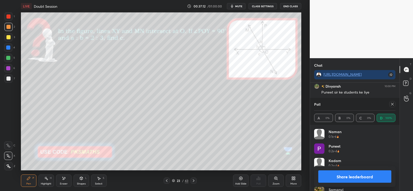
click at [10, 79] on div at bounding box center [8, 78] width 4 height 4
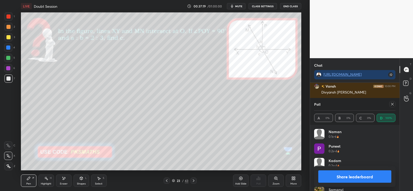
scroll to position [3969, 0]
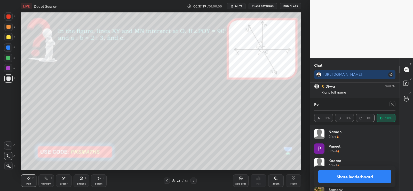
click at [9, 59] on div at bounding box center [8, 58] width 4 height 4
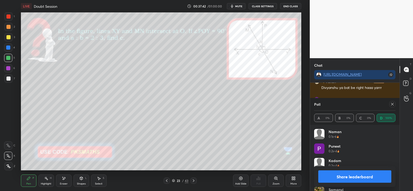
click at [243, 5] on span "mute" at bounding box center [238, 6] width 7 height 4
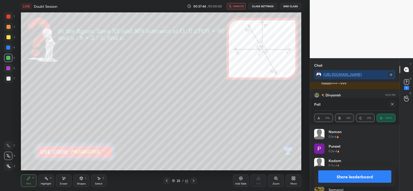
click at [239, 6] on span "unmute" at bounding box center [238, 6] width 11 height 4
click at [8, 80] on div at bounding box center [8, 78] width 4 height 4
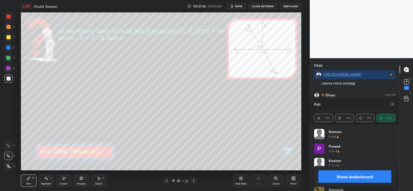
click at [361, 177] on button "Share leaderboard" at bounding box center [355, 176] width 73 height 12
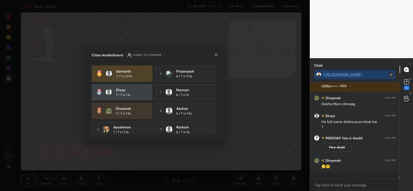
scroll to position [3522, 0]
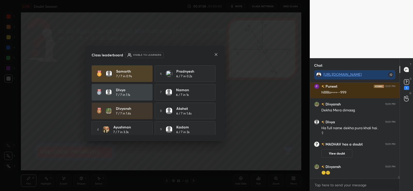
click at [216, 54] on icon at bounding box center [216, 54] width 4 height 4
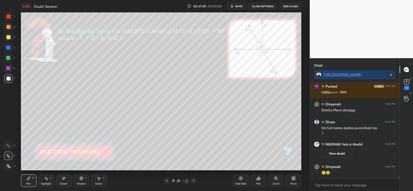
click at [258, 180] on icon at bounding box center [257, 179] width 1 height 1
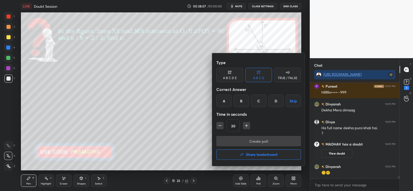
click at [289, 76] on div "TRUE / FALSE" at bounding box center [288, 77] width 20 height 3
click at [234, 100] on div "True" at bounding box center [230, 101] width 27 height 12
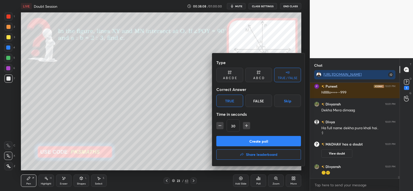
click at [244, 139] on button "Create poll" at bounding box center [259, 141] width 85 height 10
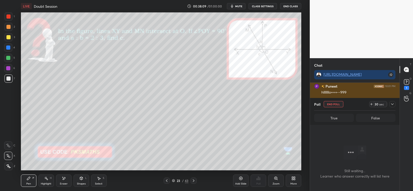
scroll to position [80, 88]
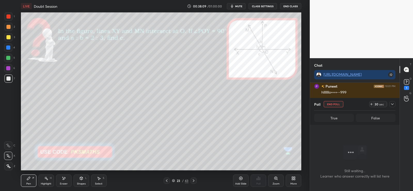
click at [408, 83] on rect at bounding box center [406, 82] width 5 height 5
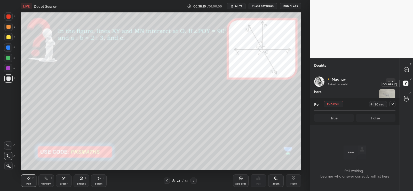
scroll to position [90, 88]
click at [391, 93] on img "grid" at bounding box center [388, 97] width 16 height 16
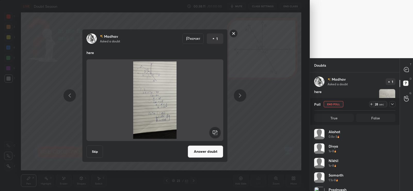
scroll to position [60, 80]
click at [210, 149] on button "Answer doubt" at bounding box center [206, 151] width 36 height 12
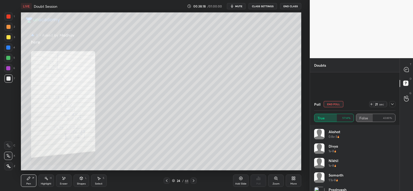
click at [278, 180] on icon at bounding box center [276, 178] width 4 height 4
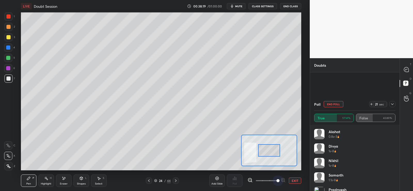
click at [278, 179] on span at bounding box center [278, 180] width 3 height 3
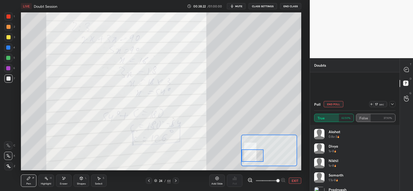
click at [8, 14] on div at bounding box center [8, 16] width 8 height 8
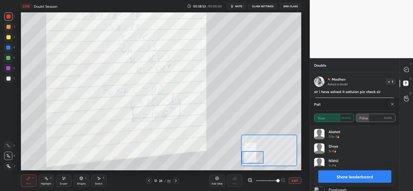
click at [9, 17] on div at bounding box center [8, 16] width 4 height 4
click at [297, 179] on button "EXIT" at bounding box center [295, 181] width 12 height 6
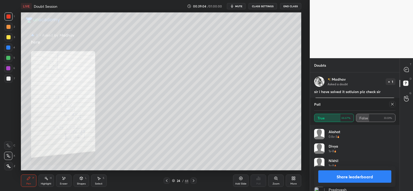
click at [362, 176] on button "Share leaderboard" at bounding box center [355, 176] width 73 height 12
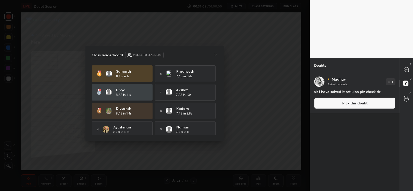
scroll to position [117, 88]
click at [355, 104] on button "Pick this doubt" at bounding box center [355, 102] width 81 height 11
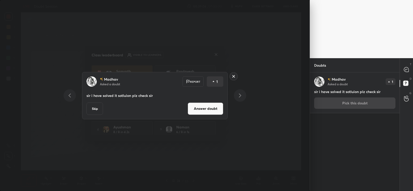
click at [209, 112] on button "Answer doubt" at bounding box center [206, 108] width 36 height 12
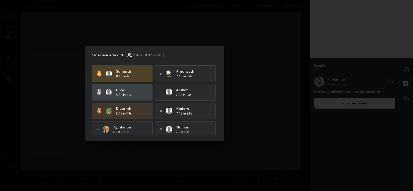
click at [217, 53] on icon at bounding box center [216, 54] width 4 height 4
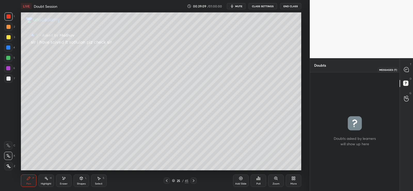
click at [408, 68] on icon at bounding box center [406, 69] width 5 height 5
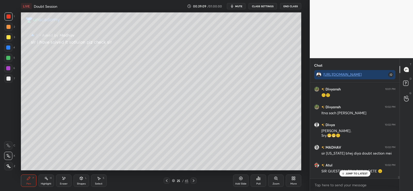
scroll to position [3718, 0]
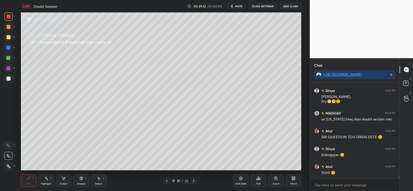
click at [167, 181] on icon at bounding box center [167, 181] width 4 height 4
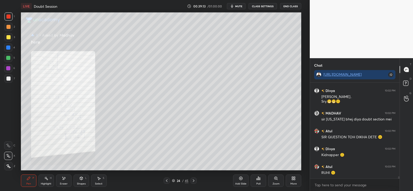
click at [168, 181] on icon at bounding box center [167, 181] width 4 height 4
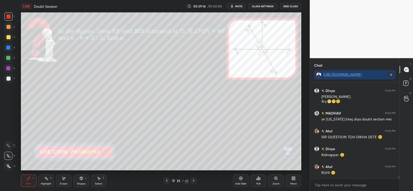
click at [9, 24] on div at bounding box center [8, 27] width 8 height 8
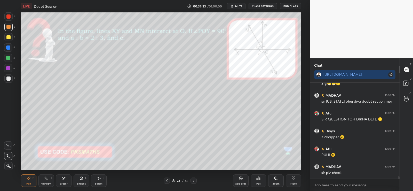
click at [9, 80] on div at bounding box center [8, 78] width 4 height 4
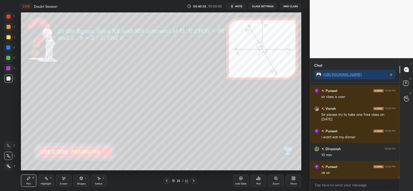
scroll to position [3865, 0]
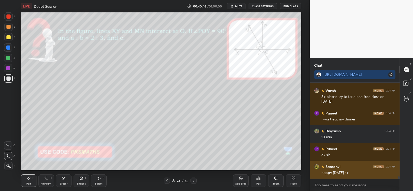
click at [318, 166] on img "grid" at bounding box center [317, 166] width 5 height 5
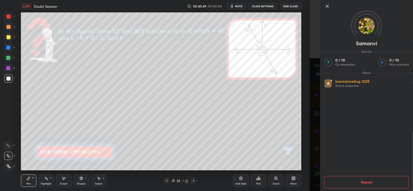
scroll to position [84, 88]
click at [328, 5] on icon at bounding box center [328, 6] width 6 height 6
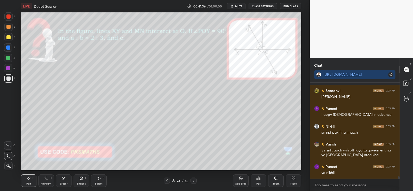
scroll to position [4071, 0]
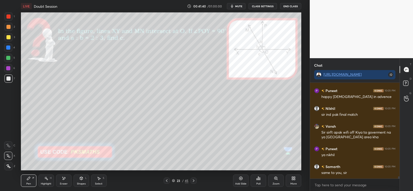
click at [241, 180] on icon at bounding box center [241, 178] width 3 height 3
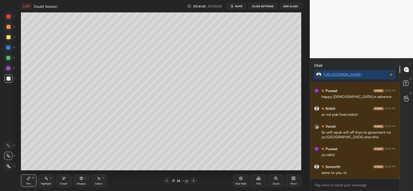
click at [8, 27] on div at bounding box center [8, 27] width 4 height 4
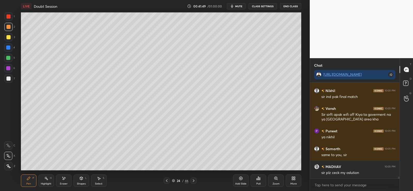
scroll to position [4106, 0]
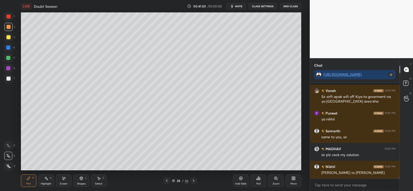
click at [9, 78] on div at bounding box center [8, 78] width 4 height 4
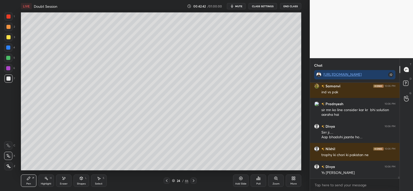
scroll to position [4299, 0]
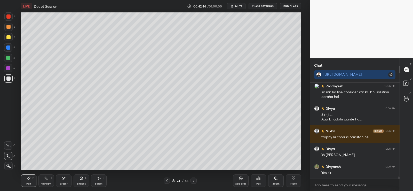
click at [196, 180] on div at bounding box center [194, 181] width 6 height 6
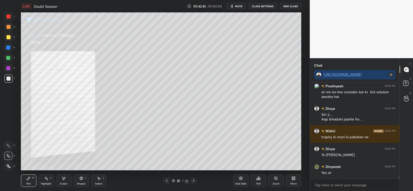
click at [194, 180] on icon at bounding box center [194, 181] width 4 height 4
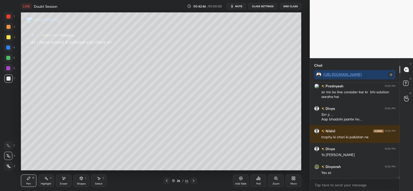
click at [195, 179] on icon at bounding box center [194, 181] width 4 height 4
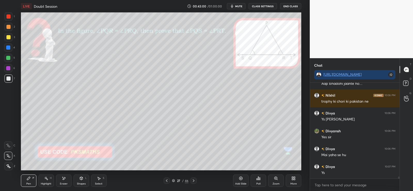
scroll to position [4352, 0]
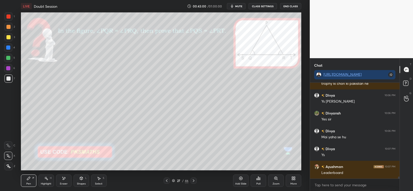
click at [9, 27] on div at bounding box center [8, 27] width 4 height 4
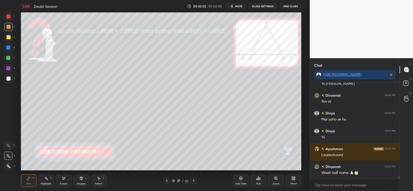
click at [258, 183] on div "Poll" at bounding box center [259, 183] width 4 height 3
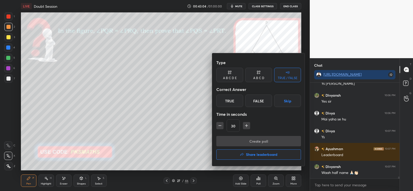
click at [253, 156] on h4 "Share leaderboard" at bounding box center [262, 155] width 32 height 4
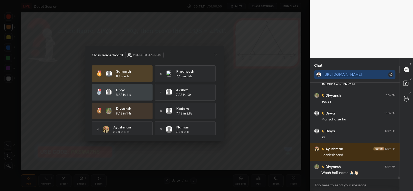
scroll to position [4388, 0]
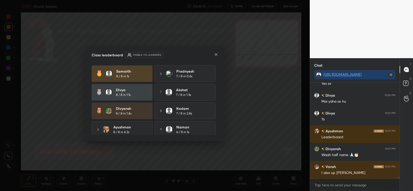
click at [217, 54] on icon at bounding box center [216, 54] width 3 height 3
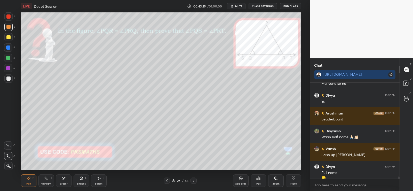
scroll to position [4411, 0]
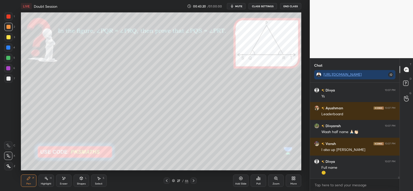
click at [7, 28] on div at bounding box center [8, 27] width 4 height 4
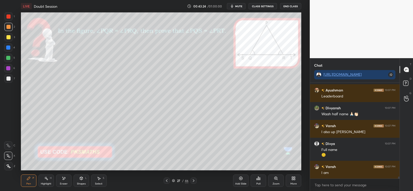
scroll to position [4447, 0]
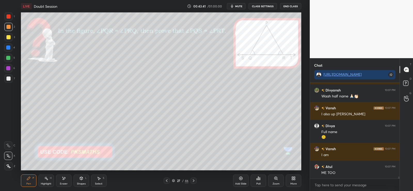
click at [259, 180] on icon at bounding box center [259, 178] width 4 height 4
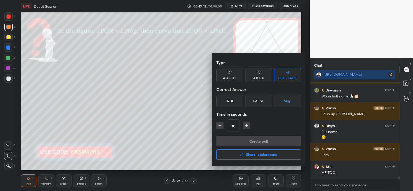
click at [258, 181] on div at bounding box center [206, 95] width 413 height 191
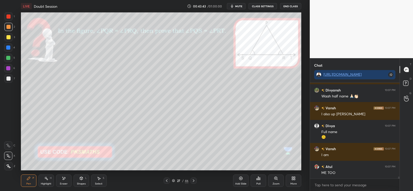
click at [182, 179] on div "/" at bounding box center [183, 180] width 2 height 3
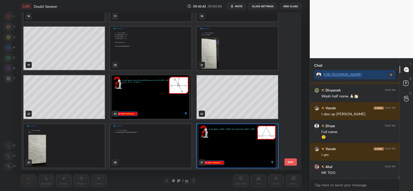
scroll to position [156, 278]
click at [225, 57] on img "grid" at bounding box center [237, 49] width 81 height 44
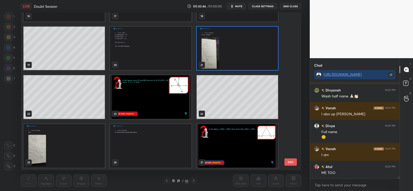
click at [224, 57] on img "grid" at bounding box center [237, 49] width 81 height 44
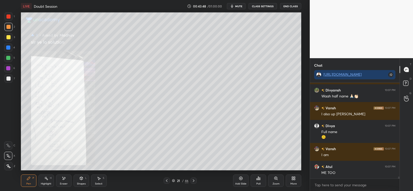
click at [195, 180] on icon at bounding box center [194, 181] width 4 height 4
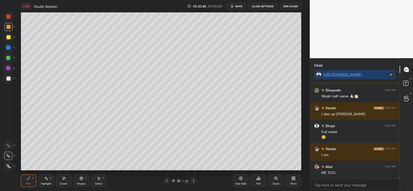
click at [195, 180] on icon at bounding box center [194, 181] width 4 height 4
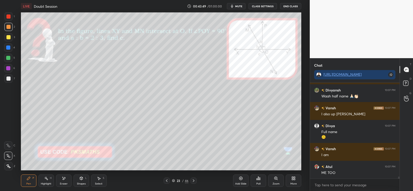
click at [195, 180] on icon at bounding box center [194, 181] width 4 height 4
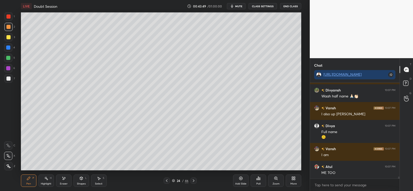
click at [195, 180] on icon at bounding box center [194, 181] width 4 height 4
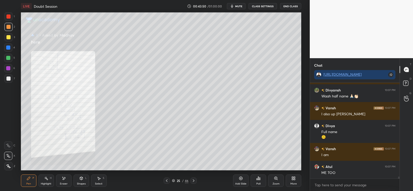
click at [195, 181] on icon at bounding box center [194, 181] width 4 height 4
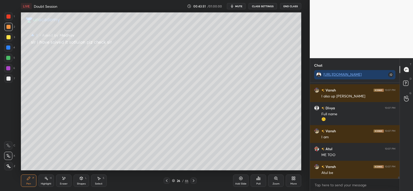
click at [166, 178] on div at bounding box center [167, 181] width 6 height 6
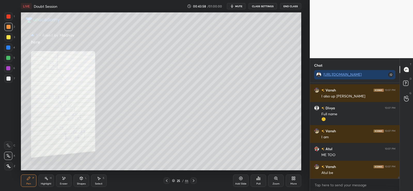
click at [167, 177] on div "Pen P Highlight H Eraser Shapes L Select S 25 / 46 Add Slide Poll Zoom More" at bounding box center [161, 180] width 281 height 21
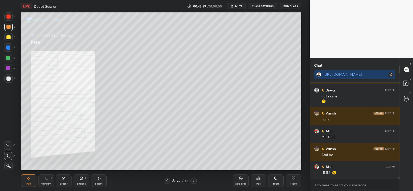
click at [197, 180] on div at bounding box center [194, 181] width 6 height 6
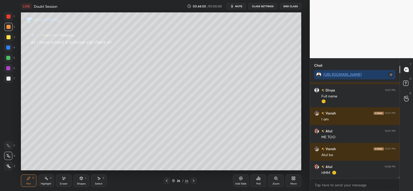
click at [196, 179] on icon at bounding box center [194, 181] width 4 height 4
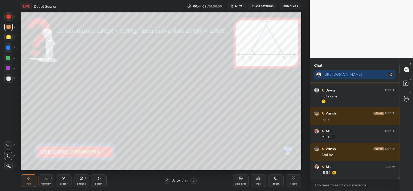
click at [10, 77] on div at bounding box center [8, 78] width 4 height 4
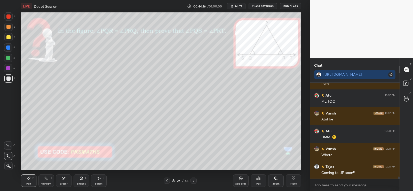
scroll to position [4536, 0]
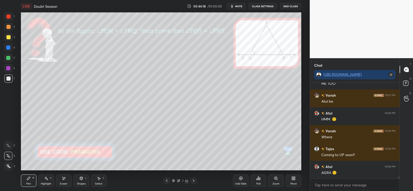
click at [8, 78] on div at bounding box center [8, 78] width 4 height 4
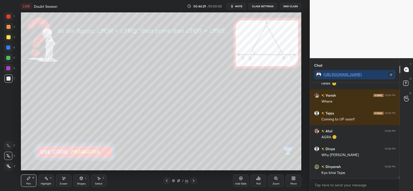
scroll to position [4577, 0]
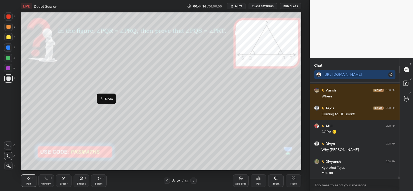
click at [105, 97] on button "Undo" at bounding box center [106, 99] width 15 height 6
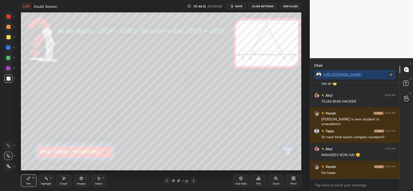
scroll to position [4889, 0]
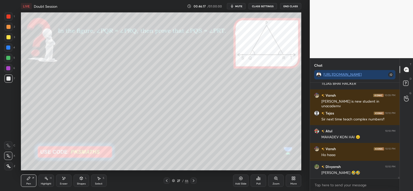
click at [29, 186] on div "Pen P" at bounding box center [29, 180] width 16 height 12
click at [65, 179] on icon at bounding box center [64, 178] width 4 height 4
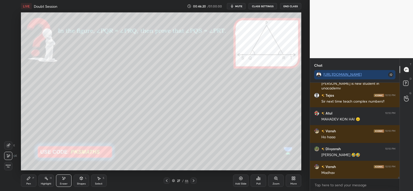
click at [30, 181] on div "Pen P" at bounding box center [29, 180] width 16 height 12
click at [64, 182] on div "Eraser" at bounding box center [64, 183] width 8 height 3
click at [27, 177] on icon at bounding box center [29, 178] width 4 height 4
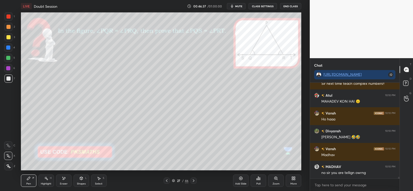
click at [10, 58] on div at bounding box center [8, 58] width 4 height 4
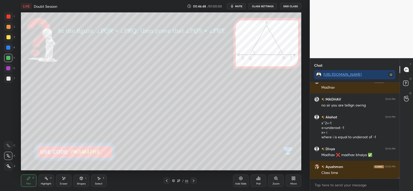
scroll to position [5015, 0]
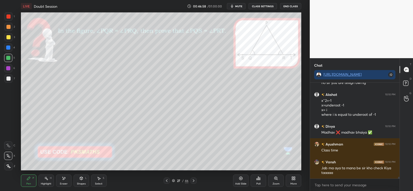
click at [9, 59] on div at bounding box center [8, 58] width 4 height 4
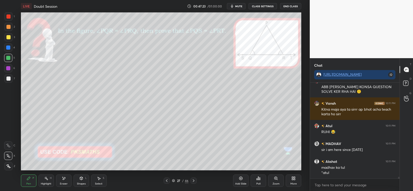
scroll to position [5136, 0]
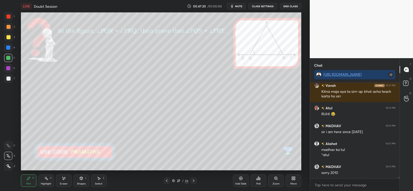
click at [9, 78] on div at bounding box center [8, 78] width 4 height 4
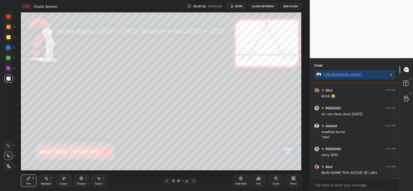
click at [10, 56] on div at bounding box center [8, 58] width 4 height 4
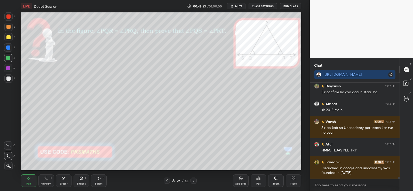
scroll to position [5364, 0]
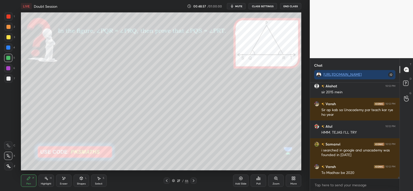
click at [8, 78] on div at bounding box center [8, 78] width 4 height 4
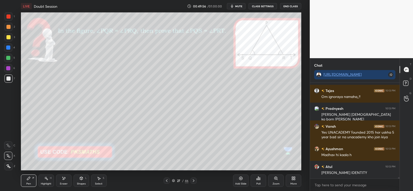
scroll to position [5556, 0]
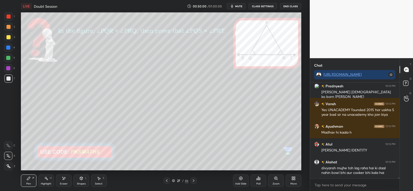
click at [195, 180] on icon at bounding box center [194, 181] width 4 height 4
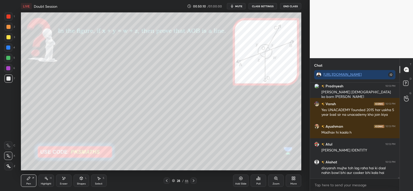
scroll to position [5574, 0]
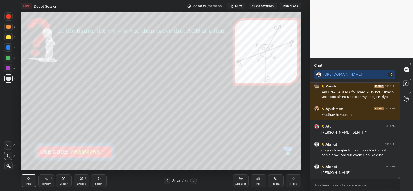
click at [8, 27] on div at bounding box center [8, 27] width 4 height 4
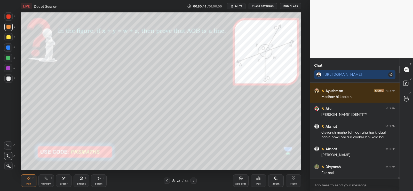
click at [255, 180] on div "Poll" at bounding box center [259, 180] width 16 height 12
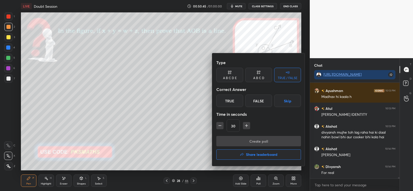
click at [263, 99] on div "False" at bounding box center [259, 101] width 27 height 12
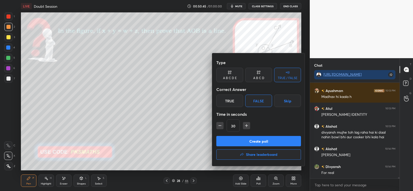
click at [254, 144] on button "Create poll" at bounding box center [259, 141] width 85 height 10
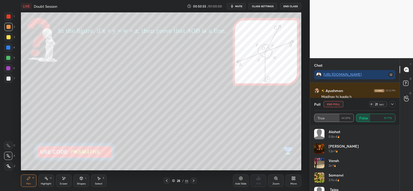
scroll to position [5637, 0]
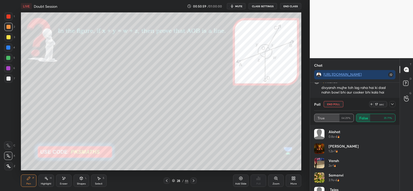
click at [393, 104] on icon at bounding box center [393, 104] width 4 height 4
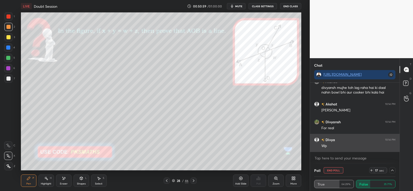
scroll to position [0, 2]
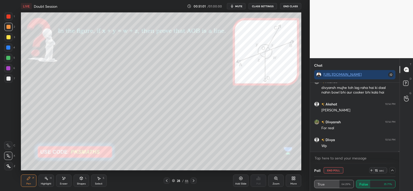
click at [394, 168] on icon at bounding box center [393, 170] width 4 height 4
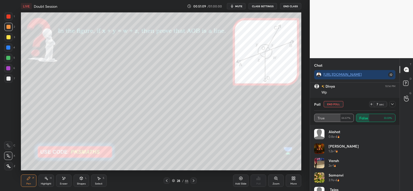
scroll to position [5708, 0]
click at [394, 103] on icon at bounding box center [393, 104] width 4 height 4
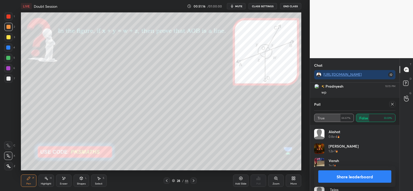
scroll to position [5761, 0]
click at [369, 175] on button "Share leaderboard" at bounding box center [355, 176] width 73 height 12
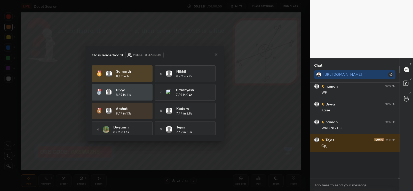
scroll to position [2, 2]
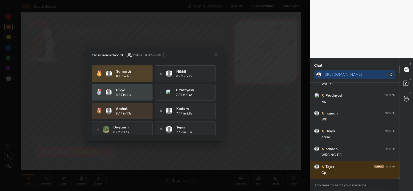
click at [216, 55] on icon at bounding box center [216, 54] width 3 height 3
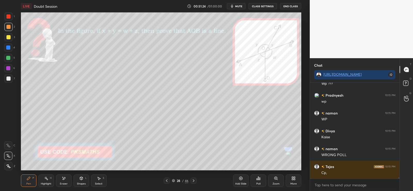
click at [65, 179] on icon at bounding box center [64, 178] width 4 height 4
click at [30, 181] on div "Pen P" at bounding box center [29, 180] width 16 height 12
click at [8, 78] on div at bounding box center [8, 78] width 4 height 4
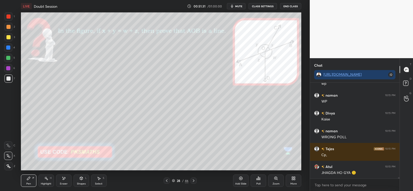
click at [9, 14] on div at bounding box center [8, 16] width 8 height 8
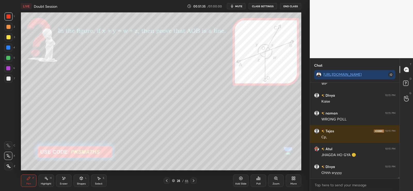
click at [10, 76] on div at bounding box center [8, 78] width 8 height 8
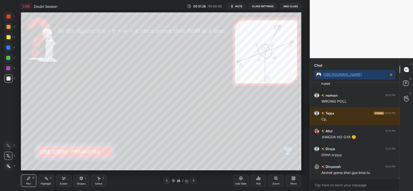
click at [194, 180] on icon at bounding box center [194, 181] width 4 height 4
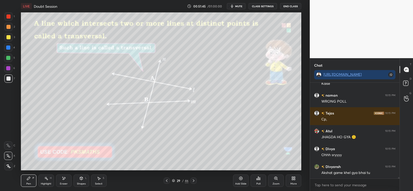
click at [195, 182] on icon at bounding box center [194, 181] width 4 height 4
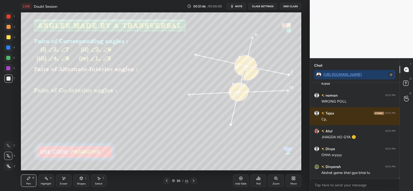
click at [196, 181] on div at bounding box center [194, 181] width 6 height 6
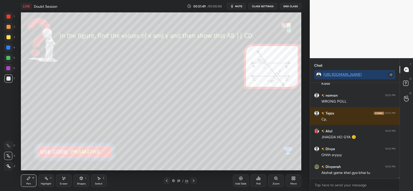
click at [6, 24] on div at bounding box center [8, 27] width 8 height 8
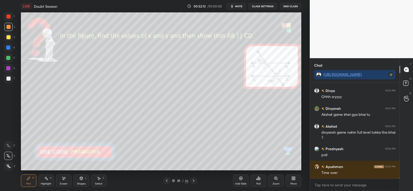
scroll to position [5864, 0]
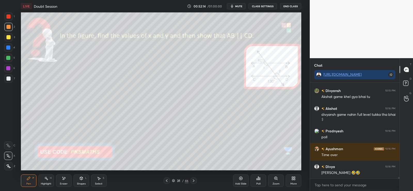
click at [294, 178] on icon at bounding box center [294, 178] width 4 height 4
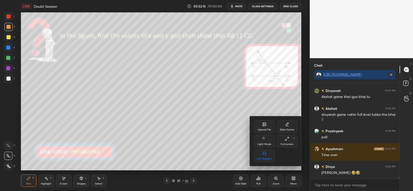
click at [266, 125] on icon at bounding box center [264, 124] width 3 height 3
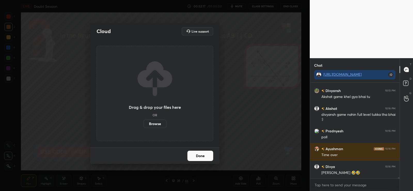
click at [155, 122] on label "Browse" at bounding box center [155, 124] width 23 height 8
click at [144, 122] on input "Browse" at bounding box center [144, 124] width 0 height 8
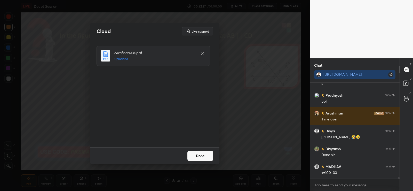
scroll to position [5918, 0]
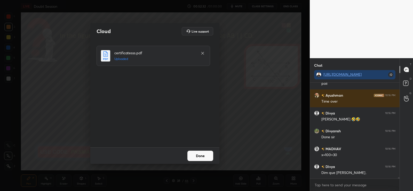
click at [201, 156] on button "Done" at bounding box center [201, 156] width 26 height 10
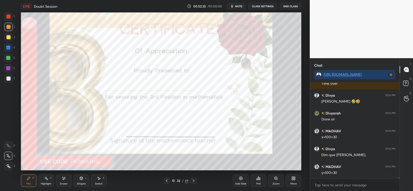
scroll to position [5953, 0]
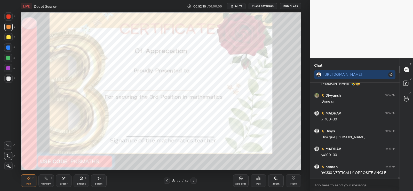
click at [264, 181] on div "Poll" at bounding box center [259, 180] width 16 height 12
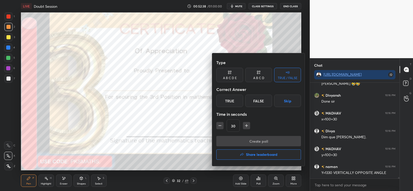
click at [256, 75] on div "A B C D" at bounding box center [259, 75] width 27 height 14
click at [226, 99] on div "A" at bounding box center [224, 101] width 15 height 12
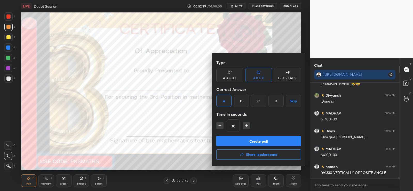
click at [248, 142] on button "Create poll" at bounding box center [259, 141] width 85 height 10
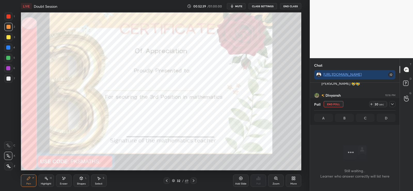
scroll to position [80, 88]
click at [7, 58] on div at bounding box center [8, 58] width 4 height 4
click at [6, 164] on icon at bounding box center [8, 166] width 5 height 4
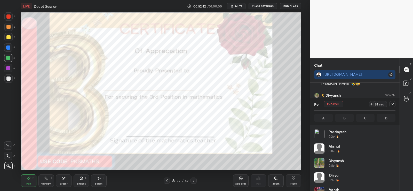
scroll to position [60, 80]
click at [195, 179] on icon at bounding box center [194, 181] width 4 height 4
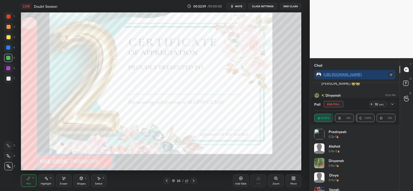
scroll to position [5998, 0]
click at [193, 181] on icon at bounding box center [194, 181] width 4 height 4
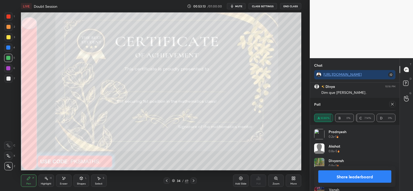
click at [167, 179] on icon at bounding box center [167, 181] width 4 height 4
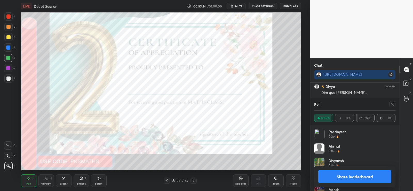
click at [165, 180] on icon at bounding box center [167, 181] width 4 height 4
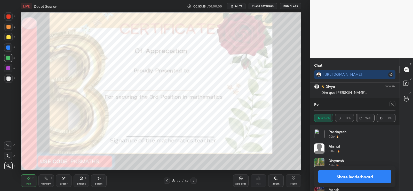
click at [351, 179] on button "Share leaderboard" at bounding box center [355, 176] width 73 height 12
type textarea "x"
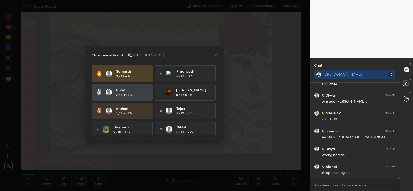
scroll to position [6011, 0]
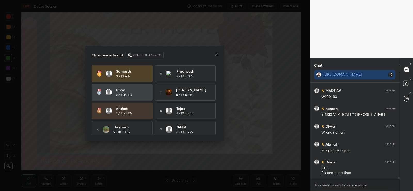
click at [216, 54] on icon at bounding box center [216, 54] width 4 height 4
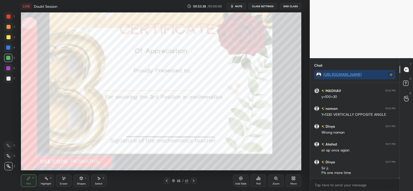
click at [265, 183] on div "Poll" at bounding box center [259, 180] width 16 height 12
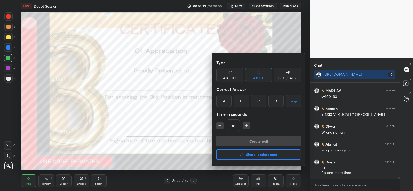
click at [223, 98] on div "A" at bounding box center [224, 101] width 15 height 12
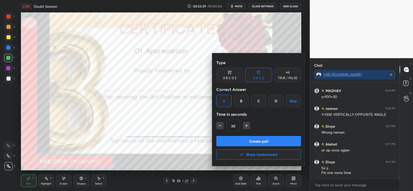
click at [219, 125] on icon "button" at bounding box center [220, 125] width 5 height 5
type input "15"
click at [247, 142] on button "Create poll" at bounding box center [259, 141] width 85 height 10
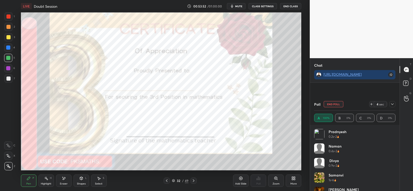
scroll to position [6056, 0]
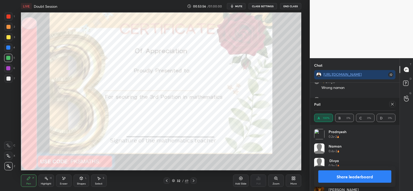
click at [341, 178] on button "Share leaderboard" at bounding box center [355, 176] width 73 height 12
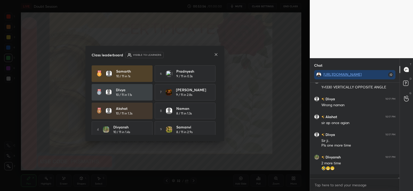
scroll to position [106, 88]
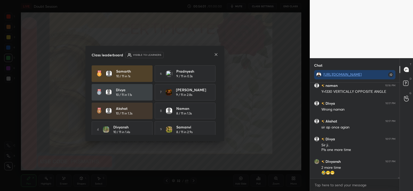
click at [217, 55] on icon at bounding box center [216, 54] width 4 height 4
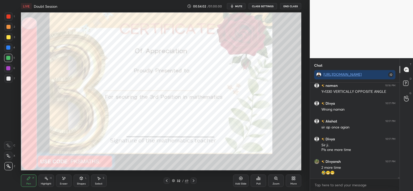
click at [10, 15] on div at bounding box center [8, 16] width 4 height 4
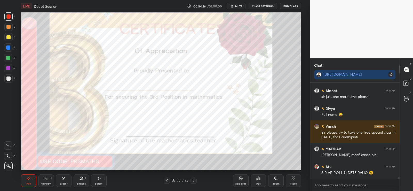
click at [64, 180] on icon at bounding box center [64, 178] width 4 height 4
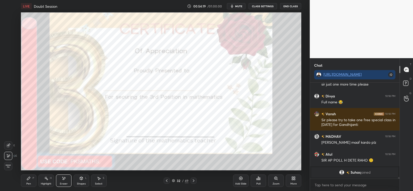
click at [260, 178] on icon at bounding box center [260, 179] width 1 height 2
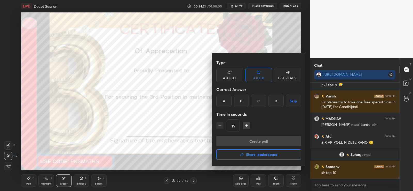
click at [225, 100] on div "A" at bounding box center [224, 101] width 15 height 12
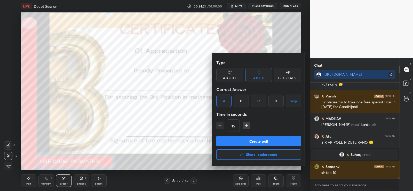
click at [243, 140] on button "Create poll" at bounding box center [259, 141] width 85 height 10
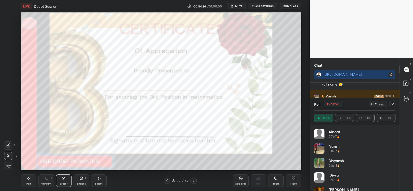
click at [28, 180] on icon at bounding box center [29, 178] width 4 height 4
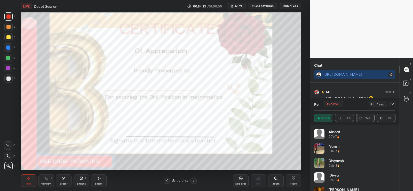
click at [196, 180] on icon at bounding box center [194, 181] width 4 height 4
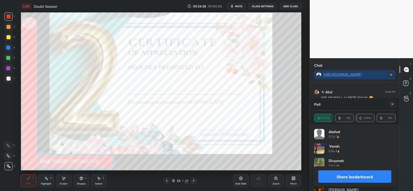
click at [341, 179] on button "Share leaderboard" at bounding box center [355, 176] width 73 height 12
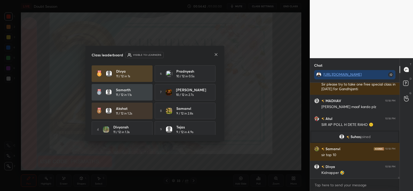
click at [219, 55] on div "Class leaderboard Visible to learners Divya 11 / 12 in 1s 6 Pradnyesh 10 / 12 i…" at bounding box center [155, 94] width 139 height 96
click at [216, 54] on icon at bounding box center [216, 54] width 4 height 4
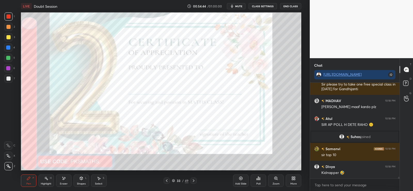
click at [168, 179] on icon at bounding box center [167, 181] width 4 height 4
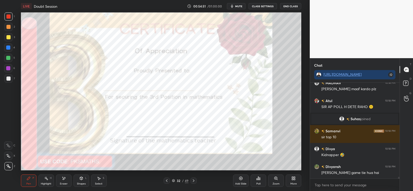
click at [195, 180] on icon at bounding box center [194, 181] width 4 height 4
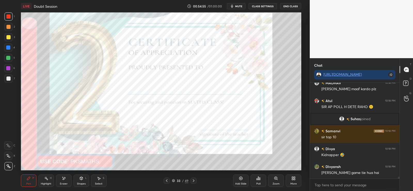
click at [97, 181] on div "Select S" at bounding box center [99, 180] width 16 height 12
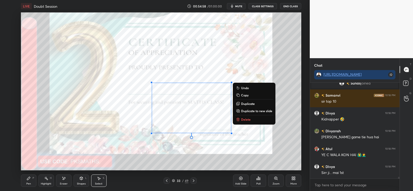
click at [173, 111] on div "0 ° Undo Copy Duplicate Duplicate to new slide Delete" at bounding box center [161, 91] width 281 height 158
click at [127, 72] on div "0 ° Undo Copy Duplicate Duplicate to new slide Delete" at bounding box center [161, 91] width 281 height 158
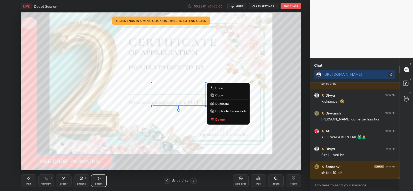
click at [217, 95] on p "Copy" at bounding box center [219, 95] width 7 height 4
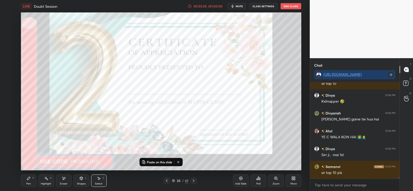
click at [65, 177] on icon at bounding box center [64, 178] width 4 height 4
click at [29, 183] on div "Pen" at bounding box center [28, 183] width 5 height 3
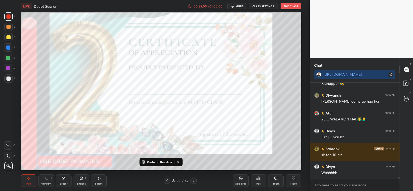
click at [255, 182] on div "Poll" at bounding box center [259, 180] width 16 height 12
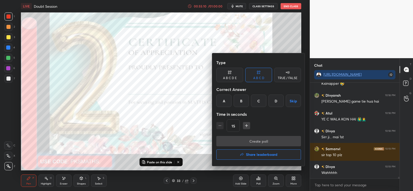
click at [250, 155] on h4 "Share leaderboard" at bounding box center [262, 155] width 32 height 4
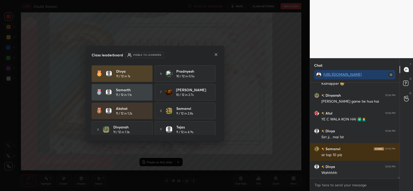
click at [216, 52] on div at bounding box center [216, 54] width 4 height 5
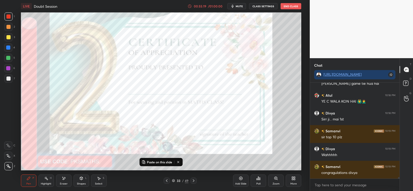
scroll to position [5390, 0]
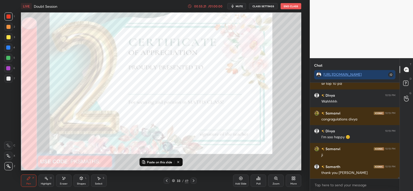
click at [194, 181] on icon at bounding box center [194, 180] width 2 height 3
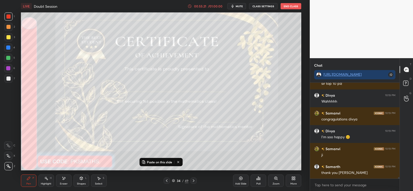
scroll to position [5444, 0]
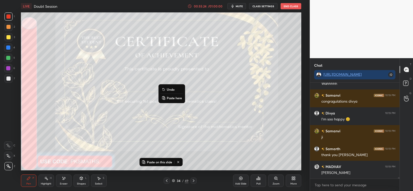
click at [172, 96] on p "Paste here" at bounding box center [174, 98] width 15 height 4
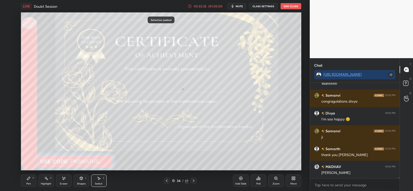
click at [183, 89] on div "0 ° Undo Copy Paste here Duplicate Duplicate to new slide Delete" at bounding box center [161, 91] width 281 height 158
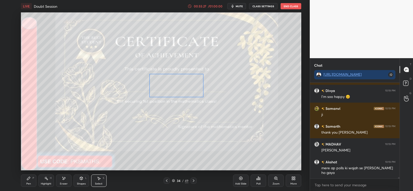
scroll to position [5484, 0]
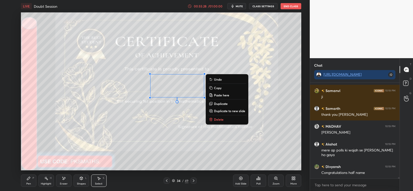
click at [163, 132] on div "0 ° Undo Copy Paste here Duplicate Duplicate to new slide Delete" at bounding box center [161, 91] width 281 height 158
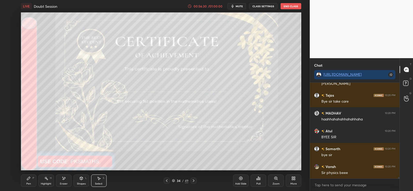
scroll to position [5998, 0]
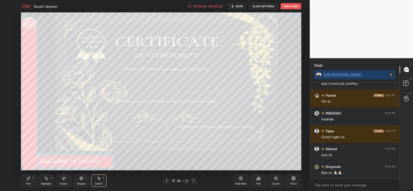
click at [293, 5] on button "End Class" at bounding box center [291, 6] width 21 height 6
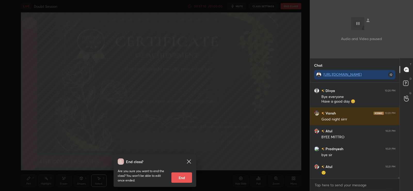
scroll to position [6235, 0]
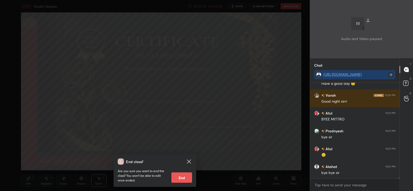
click at [189, 160] on icon at bounding box center [189, 161] width 6 height 6
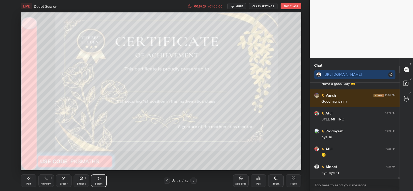
click at [293, 5] on button "End Class" at bounding box center [291, 6] width 21 height 6
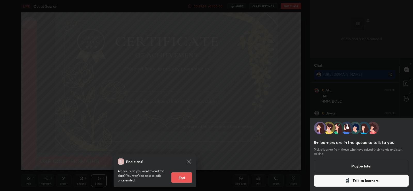
scroll to position [6650, 0]
click at [185, 179] on button "End" at bounding box center [182, 177] width 21 height 10
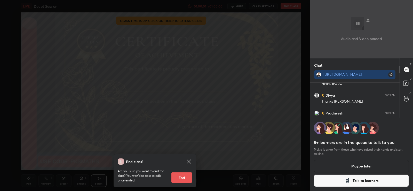
type textarea "x"
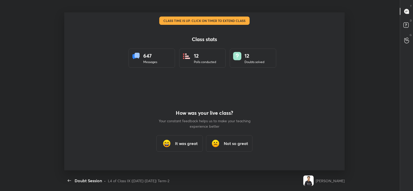
scroll to position [0, 0]
